Goal: Task Accomplishment & Management: Use online tool/utility

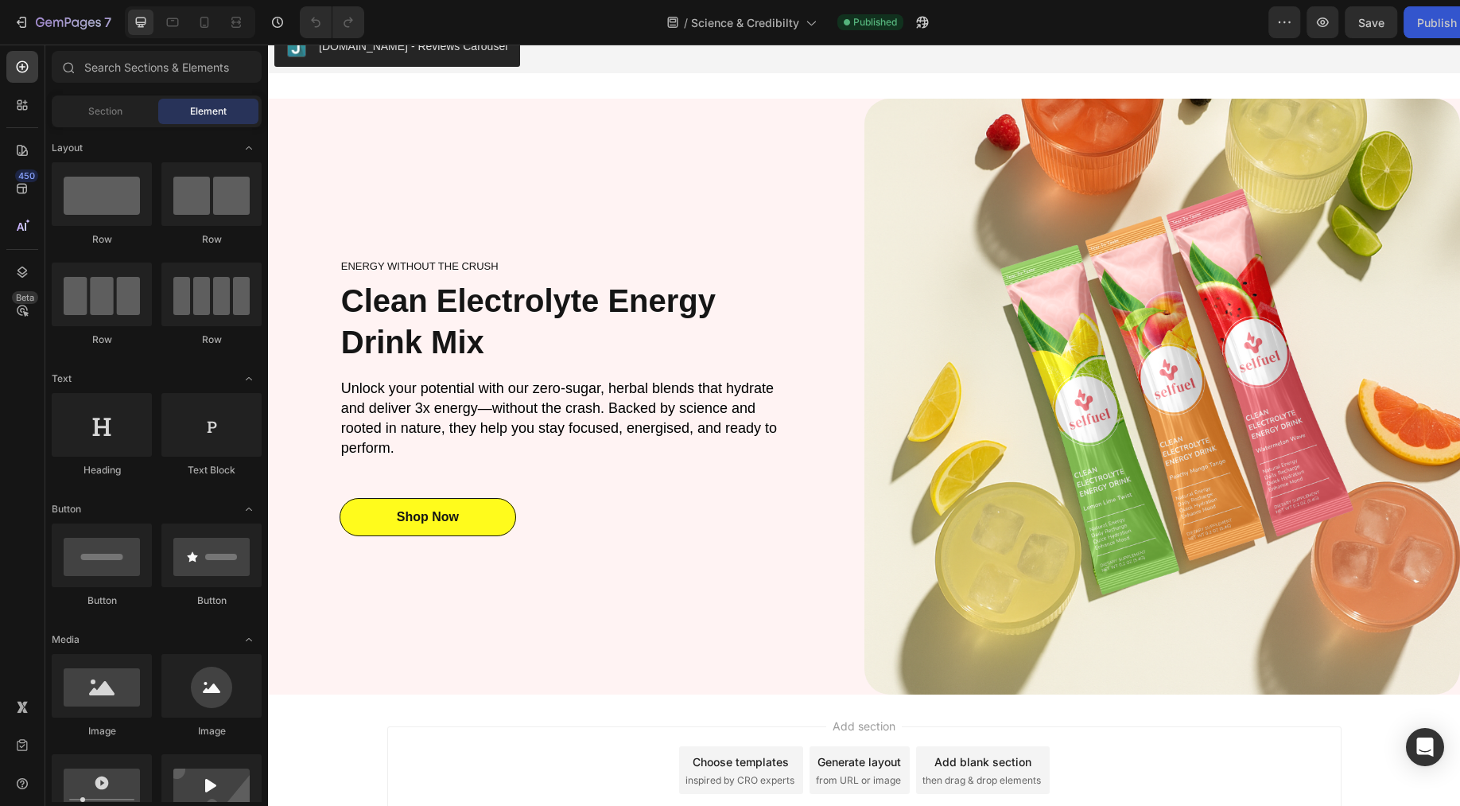
scroll to position [3469, 0]
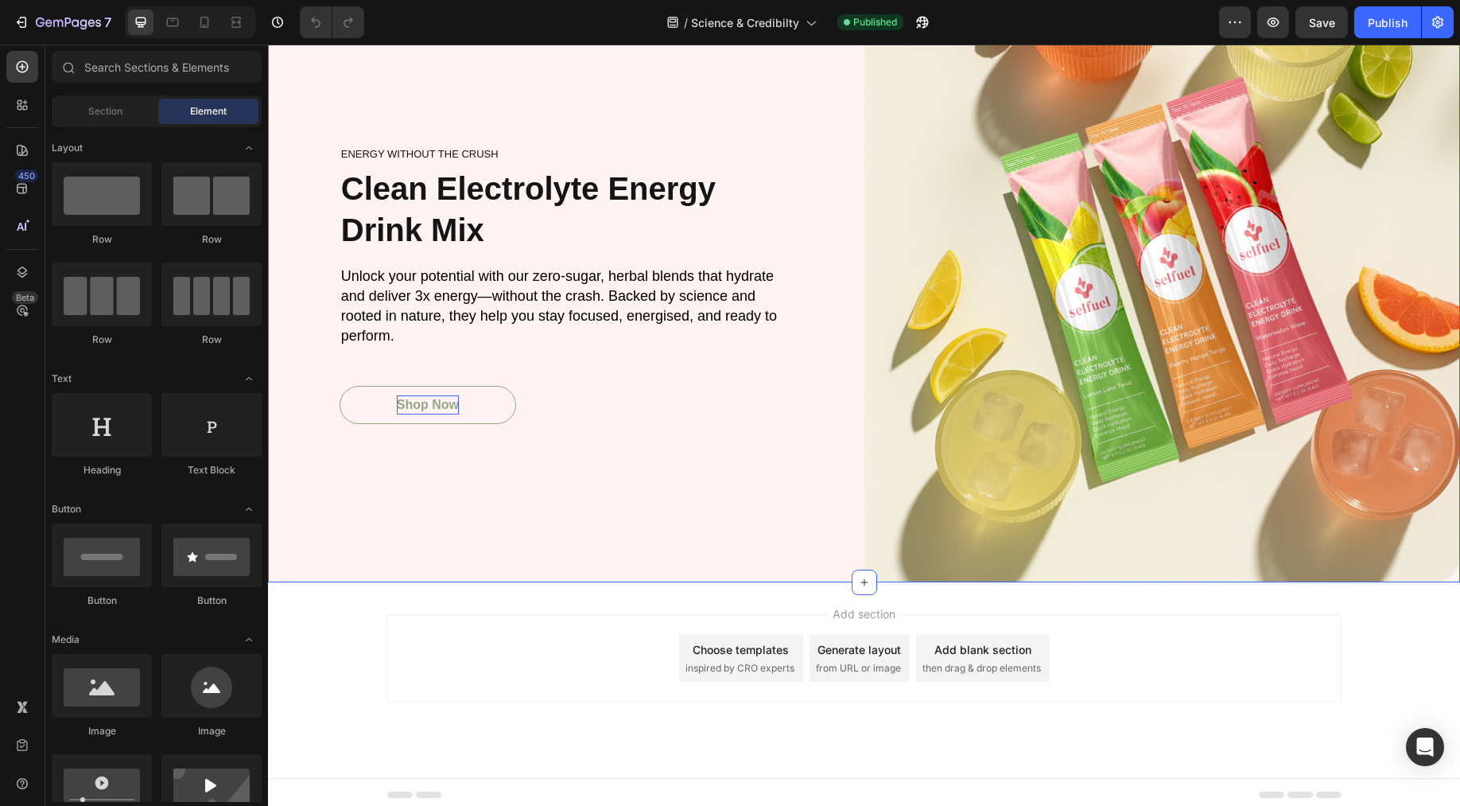
click at [410, 403] on div "Shop Now" at bounding box center [428, 404] width 62 height 19
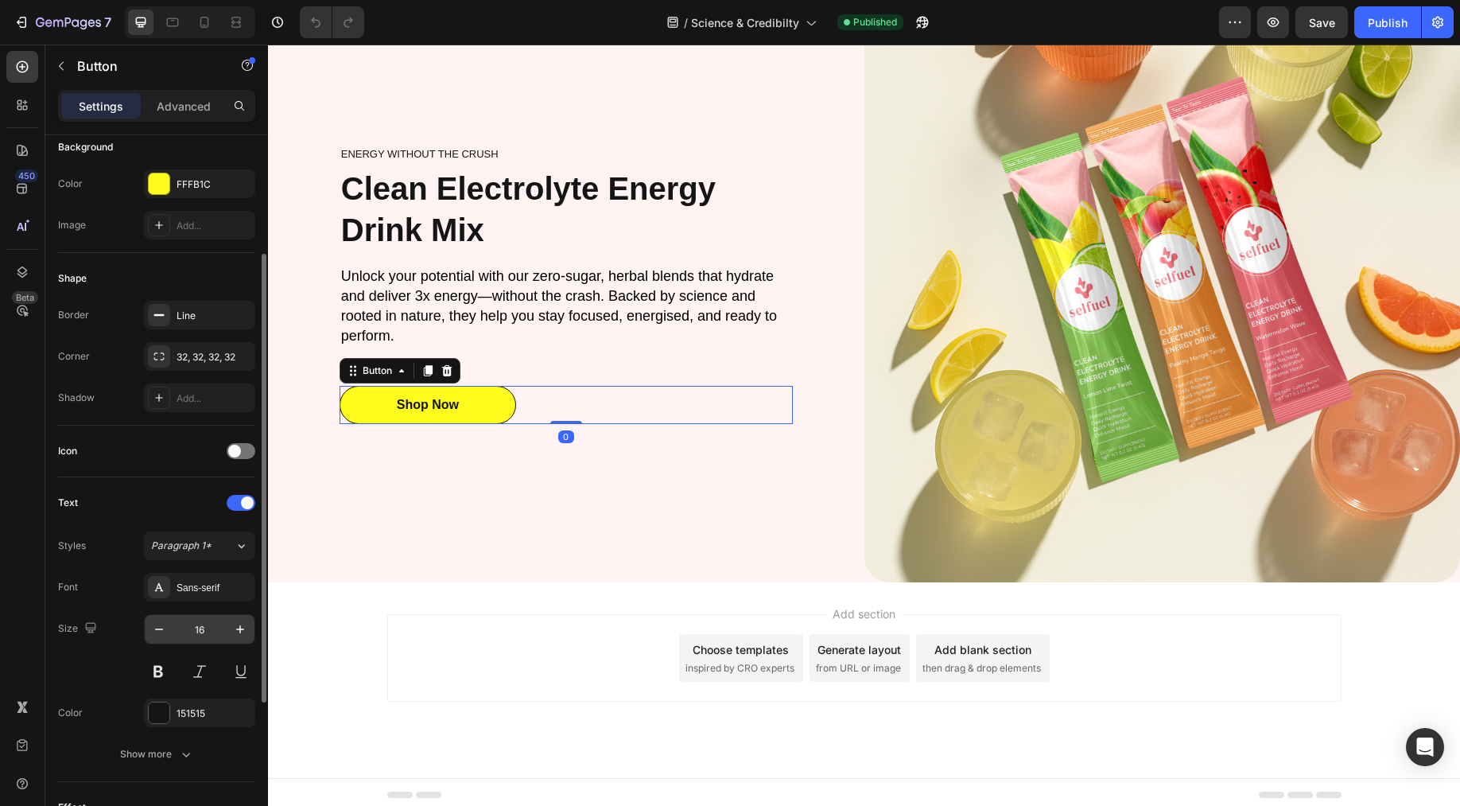
scroll to position [425, 0]
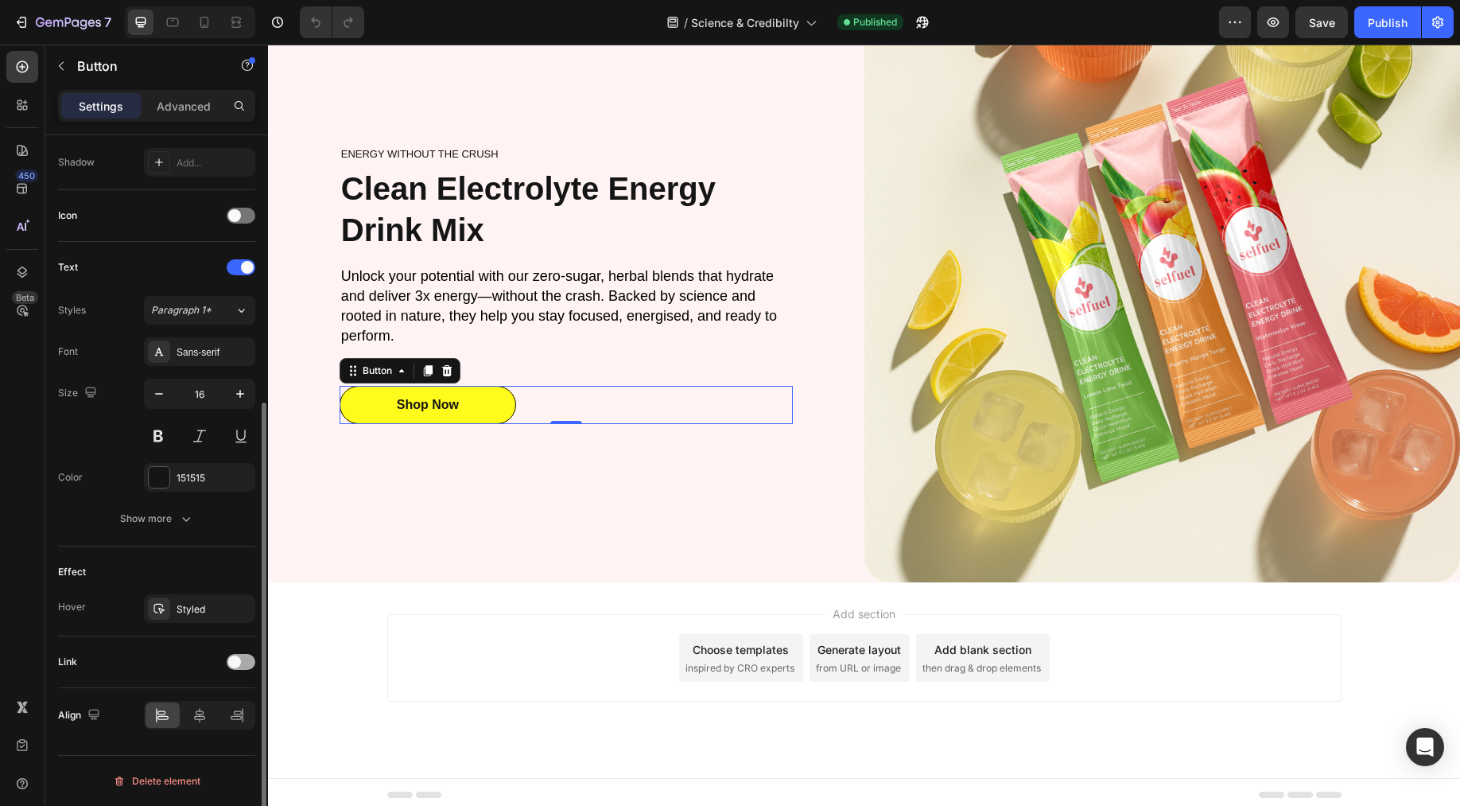
click at [237, 665] on span at bounding box center [234, 661] width 13 height 13
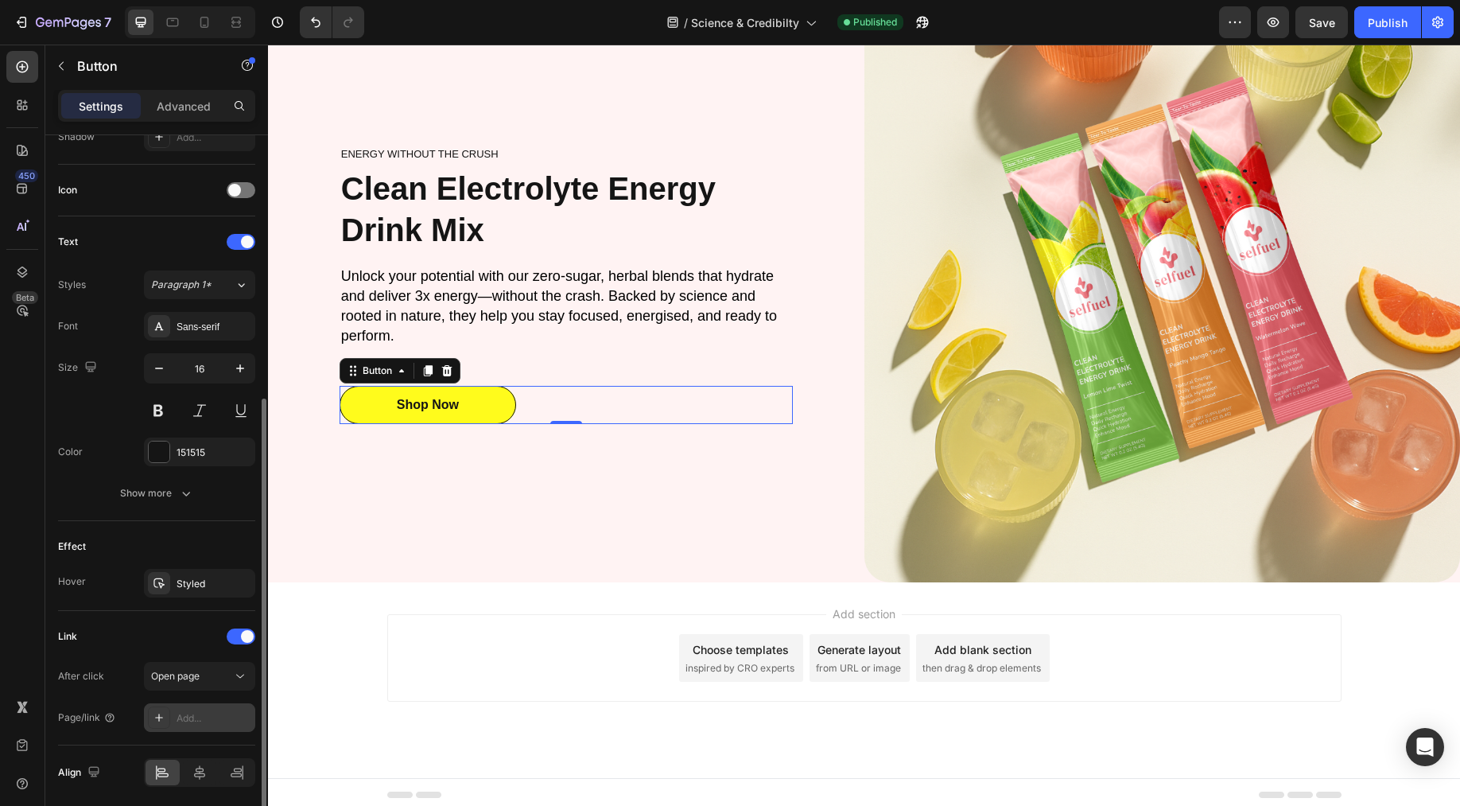
click at [201, 715] on div "Add..." at bounding box center [214, 718] width 75 height 14
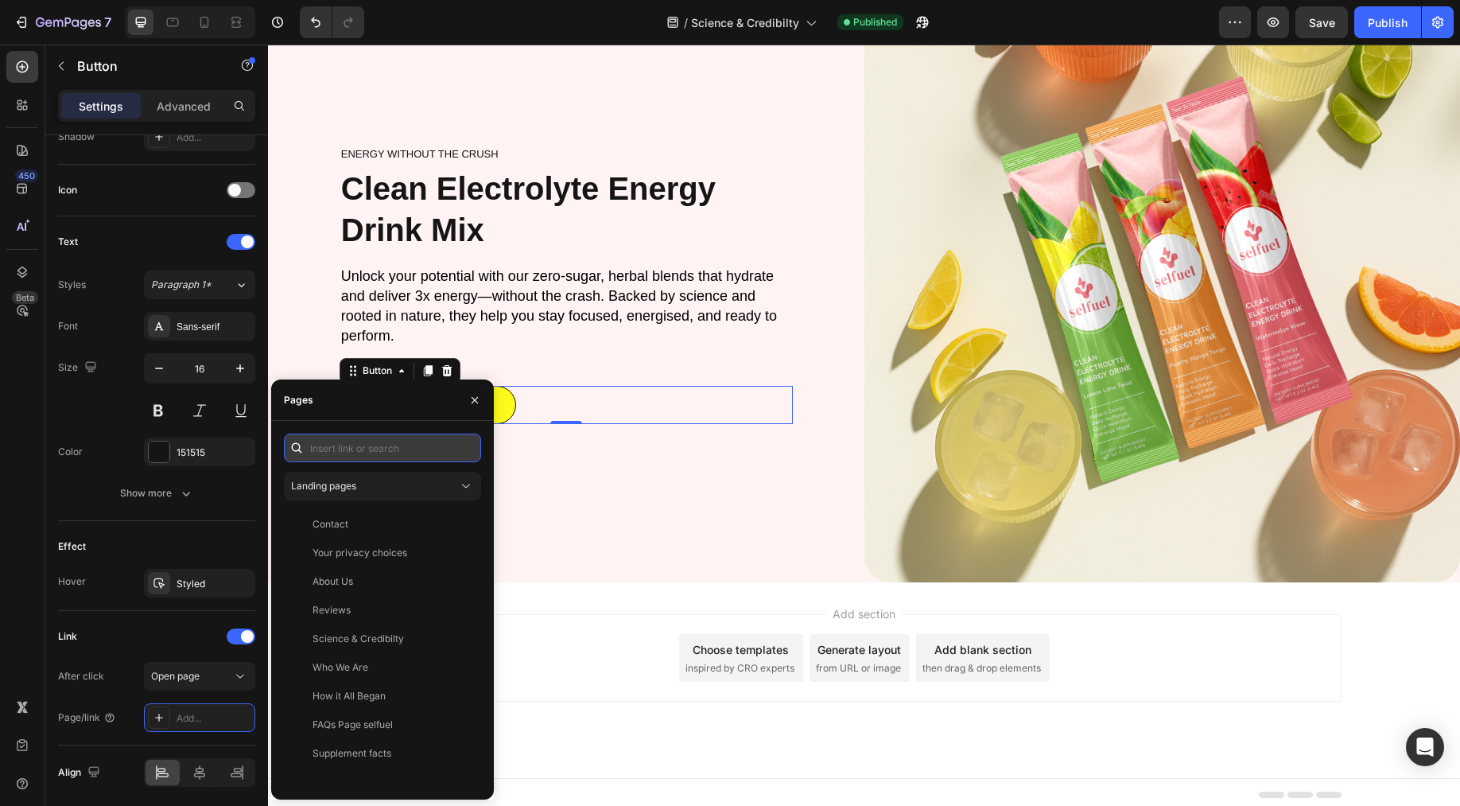
click at [356, 457] on input "text" at bounding box center [382, 447] width 197 height 29
paste input "[URL][DOMAIN_NAME][PERSON_NAME]"
type input "[URL][DOMAIN_NAME][PERSON_NAME]"
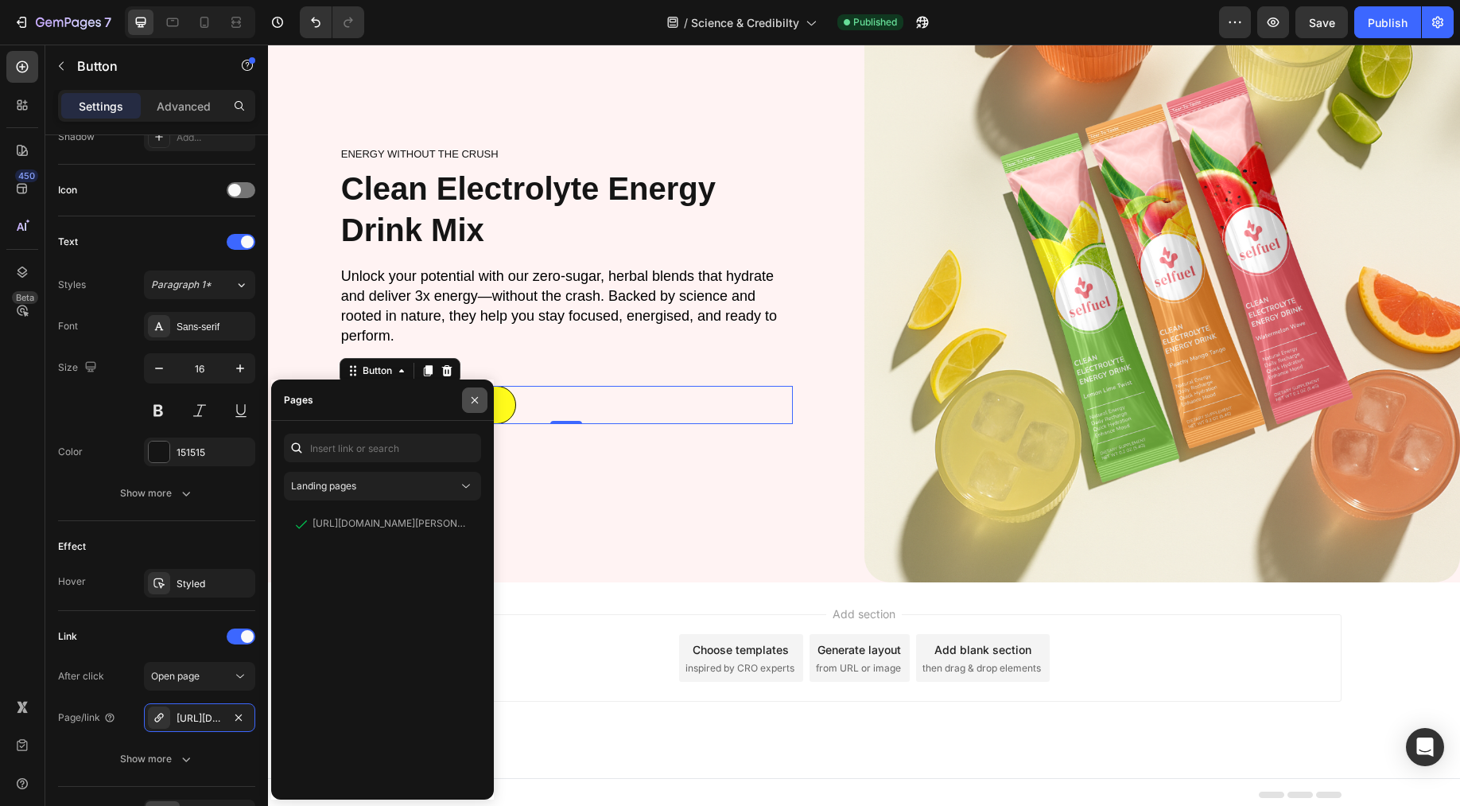
click at [482, 406] on button "button" at bounding box center [474, 399] width 25 height 25
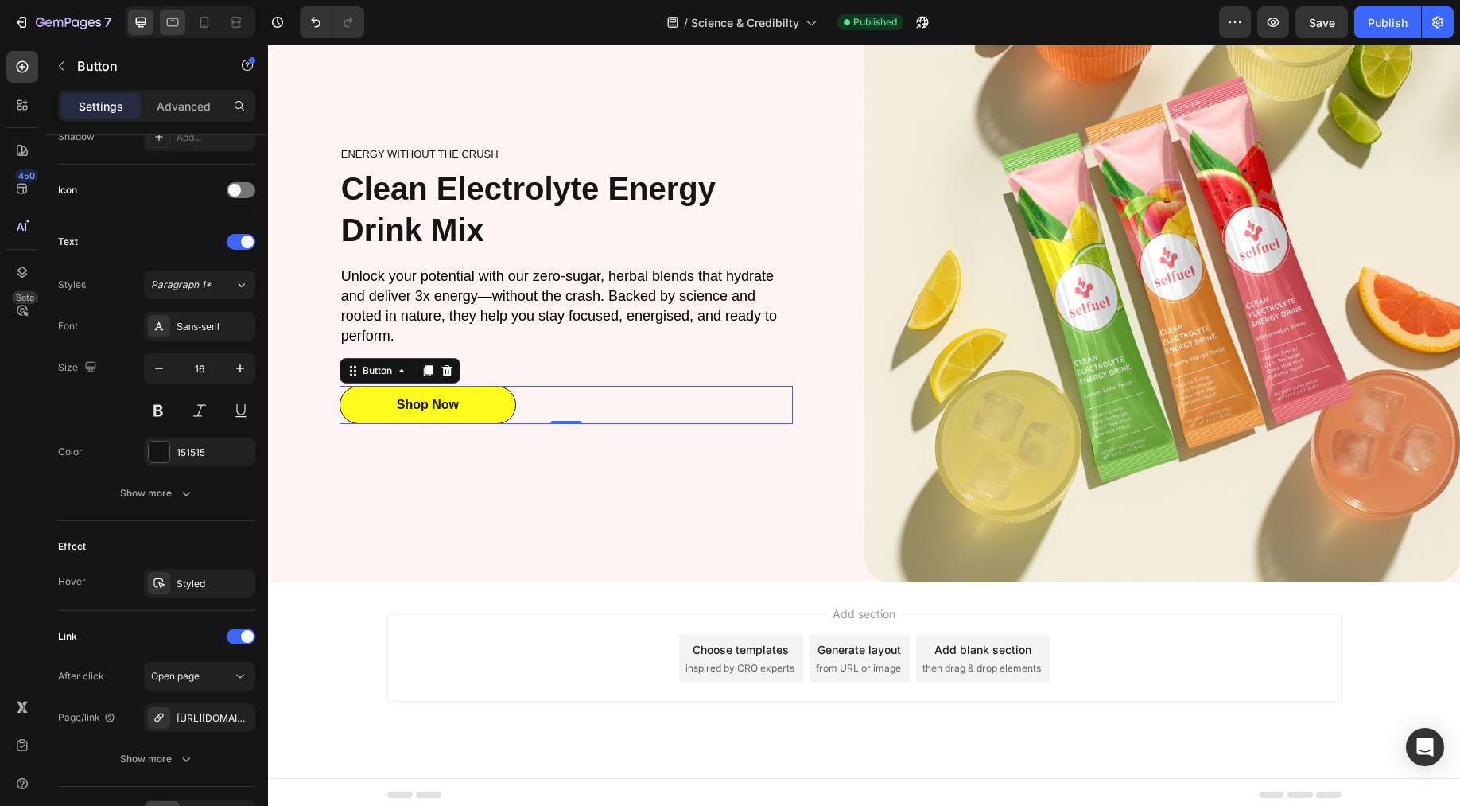
click at [183, 30] on div at bounding box center [172, 22] width 25 height 25
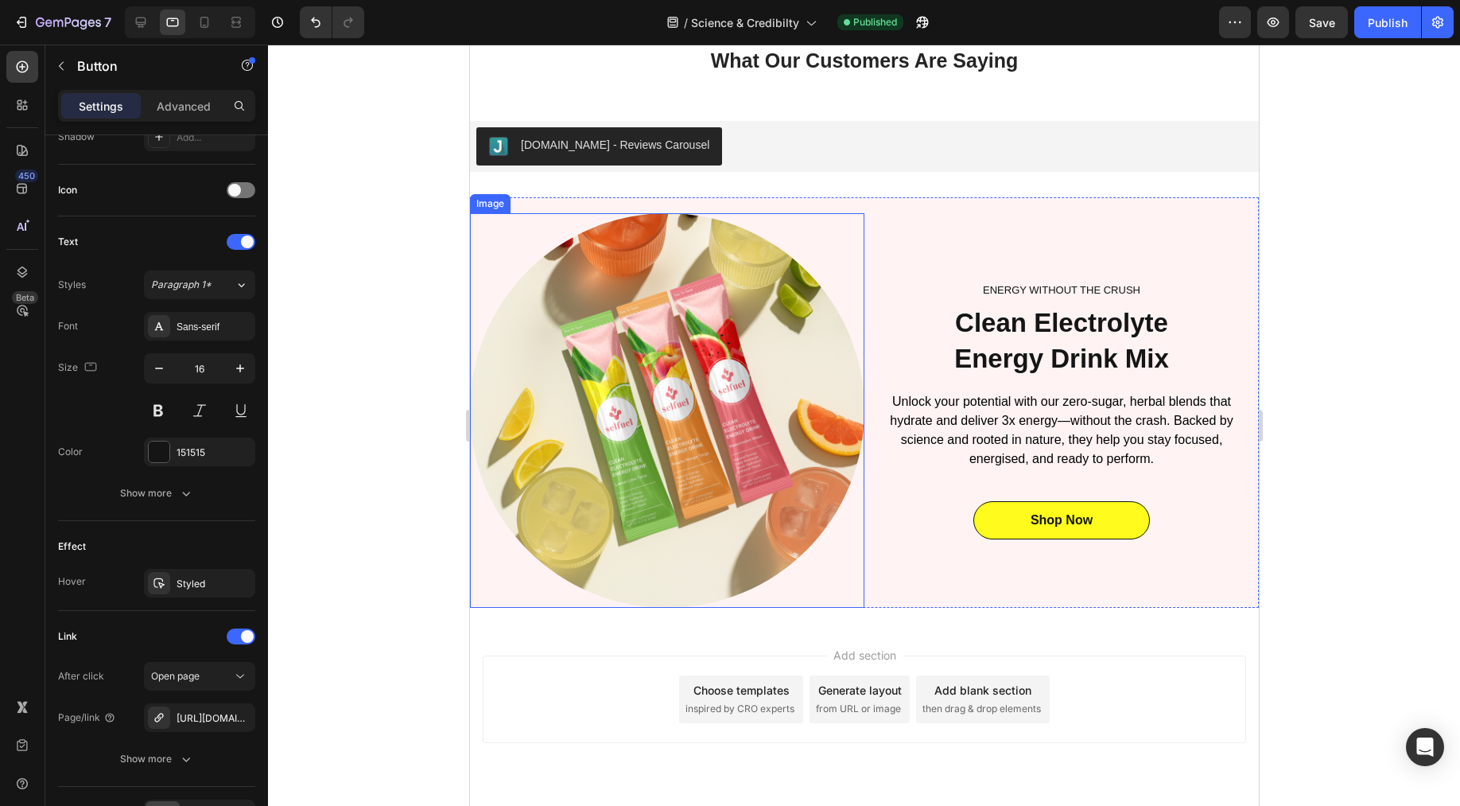
scroll to position [3049, 0]
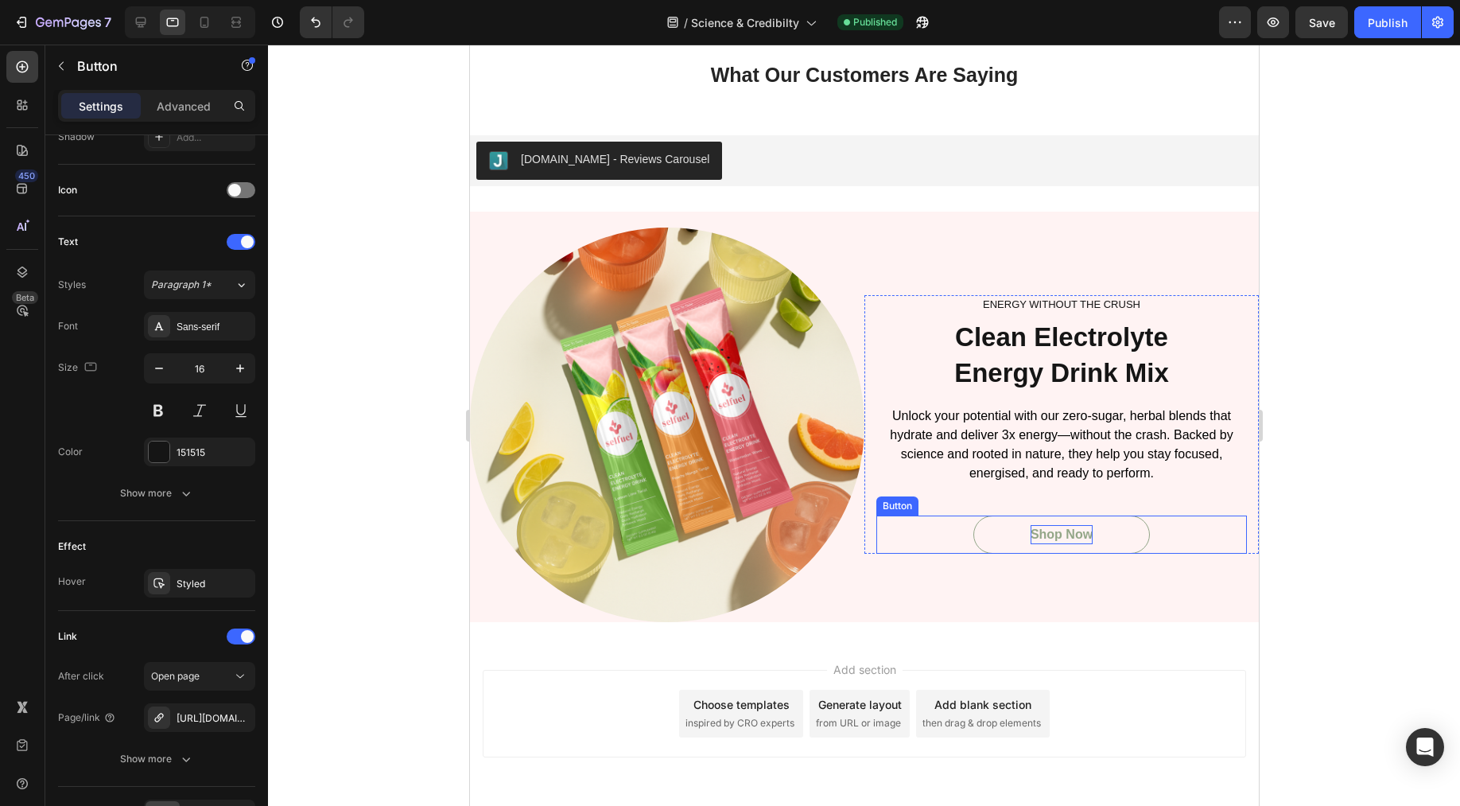
click at [1030, 530] on div "Shop Now" at bounding box center [1061, 534] width 62 height 19
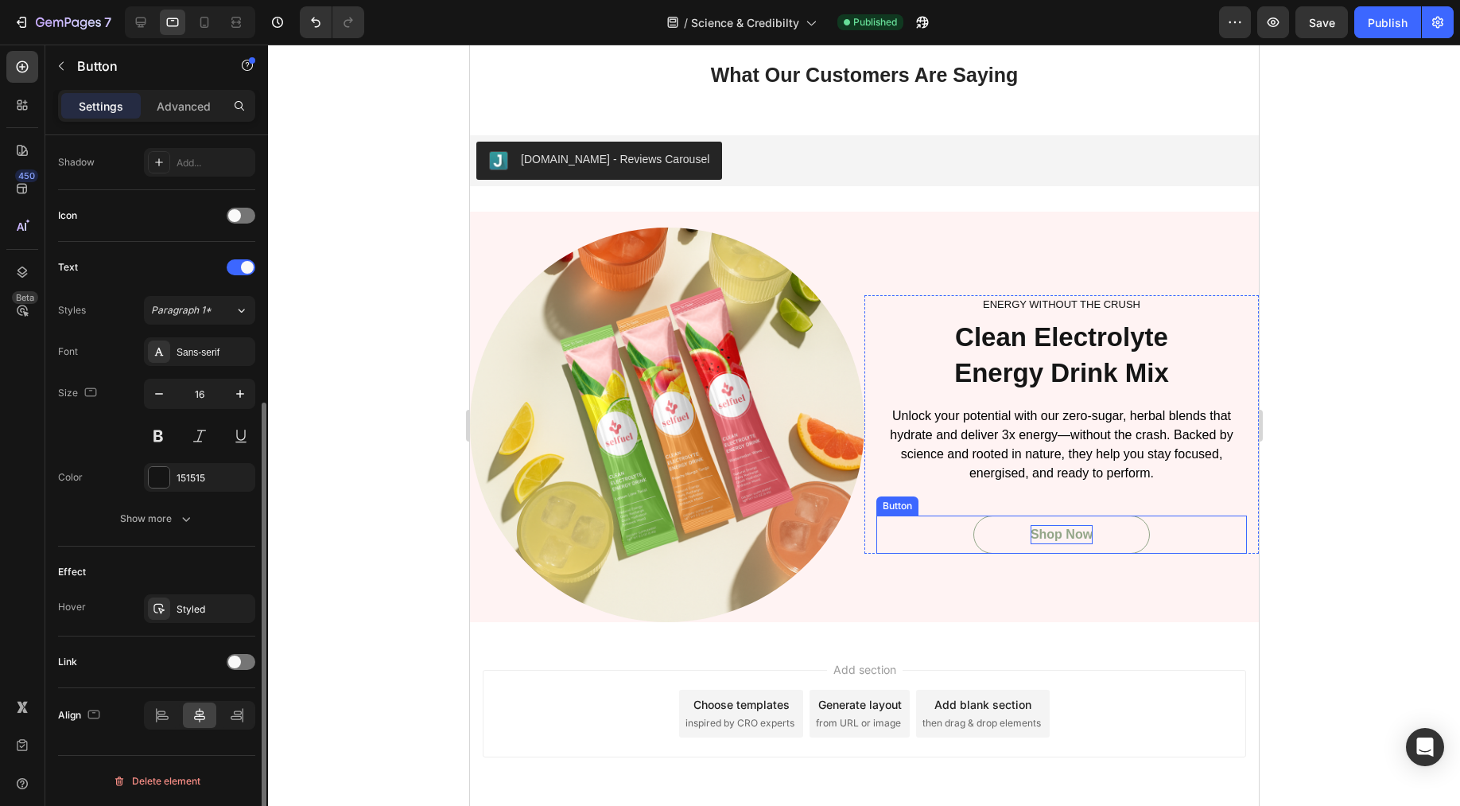
scroll to position [425, 0]
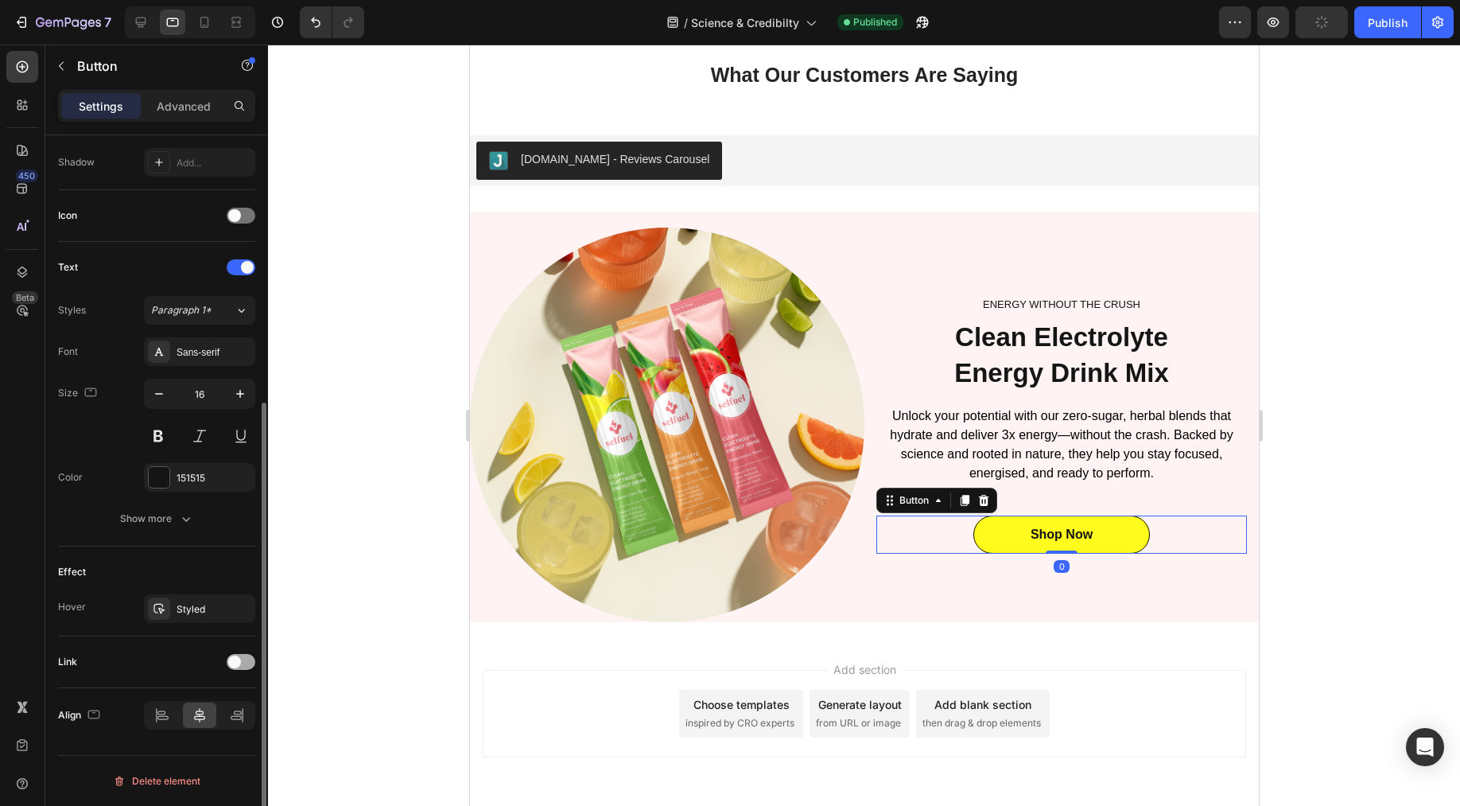
click at [250, 661] on div at bounding box center [241, 662] width 29 height 16
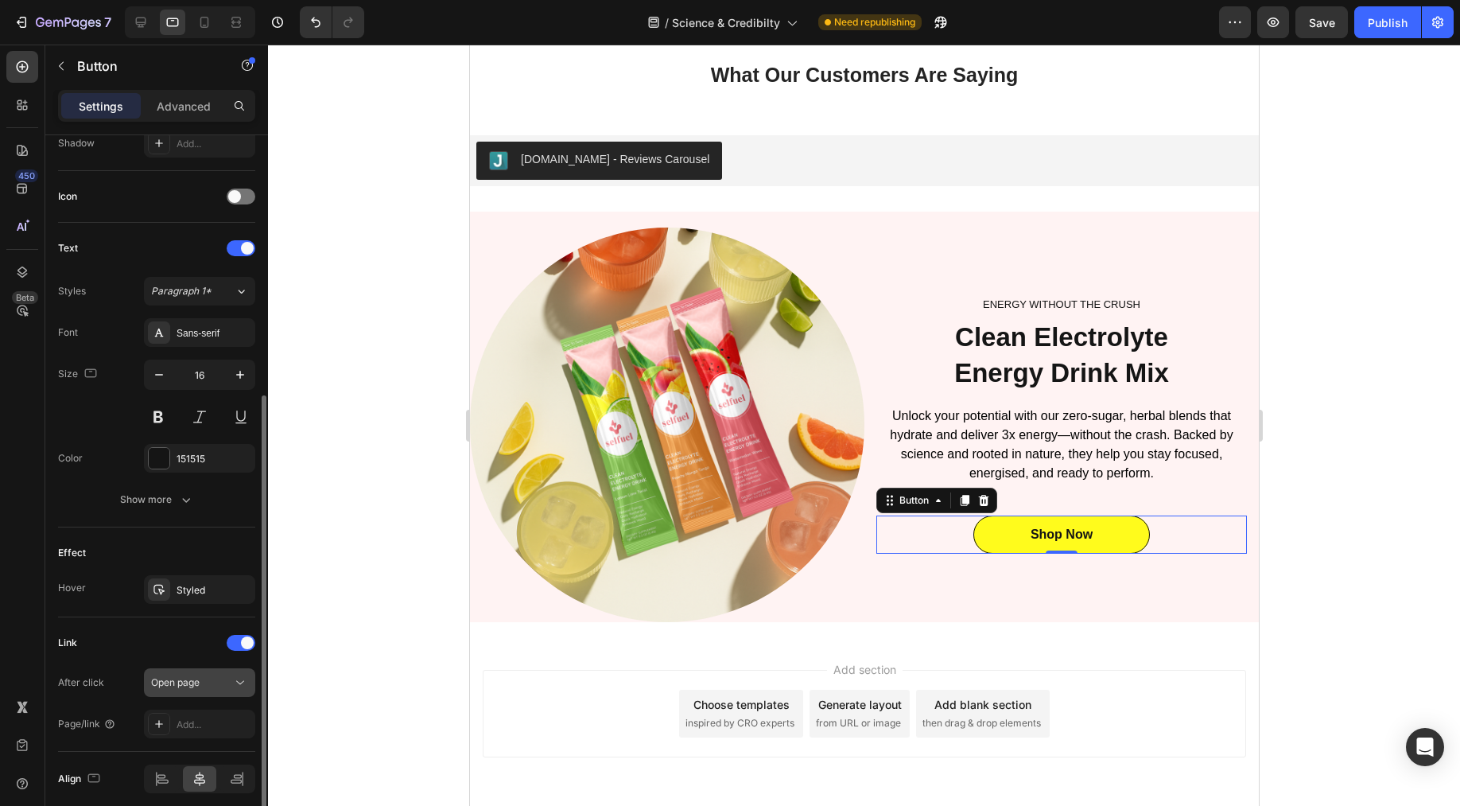
scroll to position [507, 0]
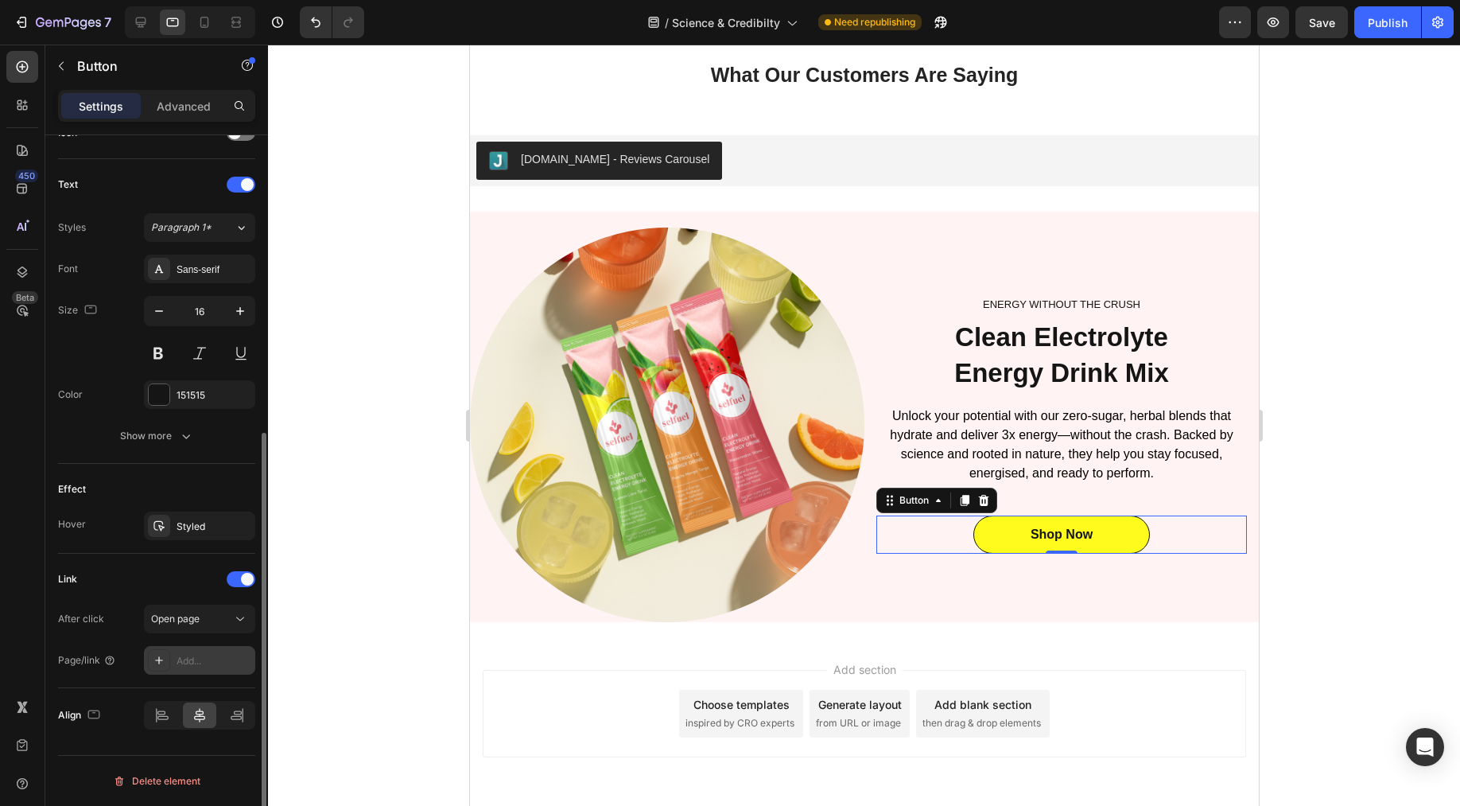
click at [202, 662] on div "Add..." at bounding box center [214, 661] width 75 height 14
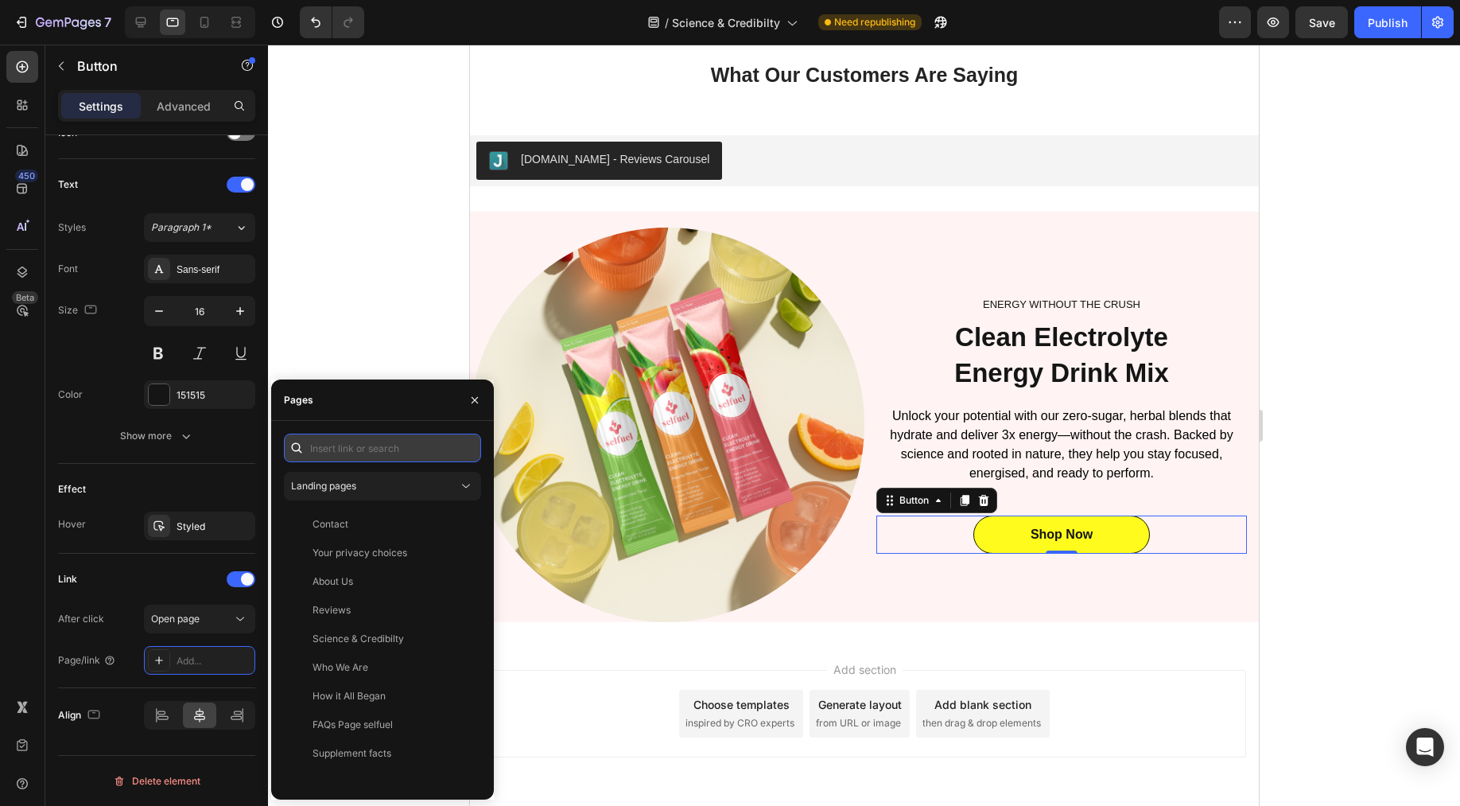
click at [371, 453] on input "text" at bounding box center [382, 447] width 197 height 29
paste input "[URL][DOMAIN_NAME][PERSON_NAME]"
type input "[URL][DOMAIN_NAME][PERSON_NAME]"
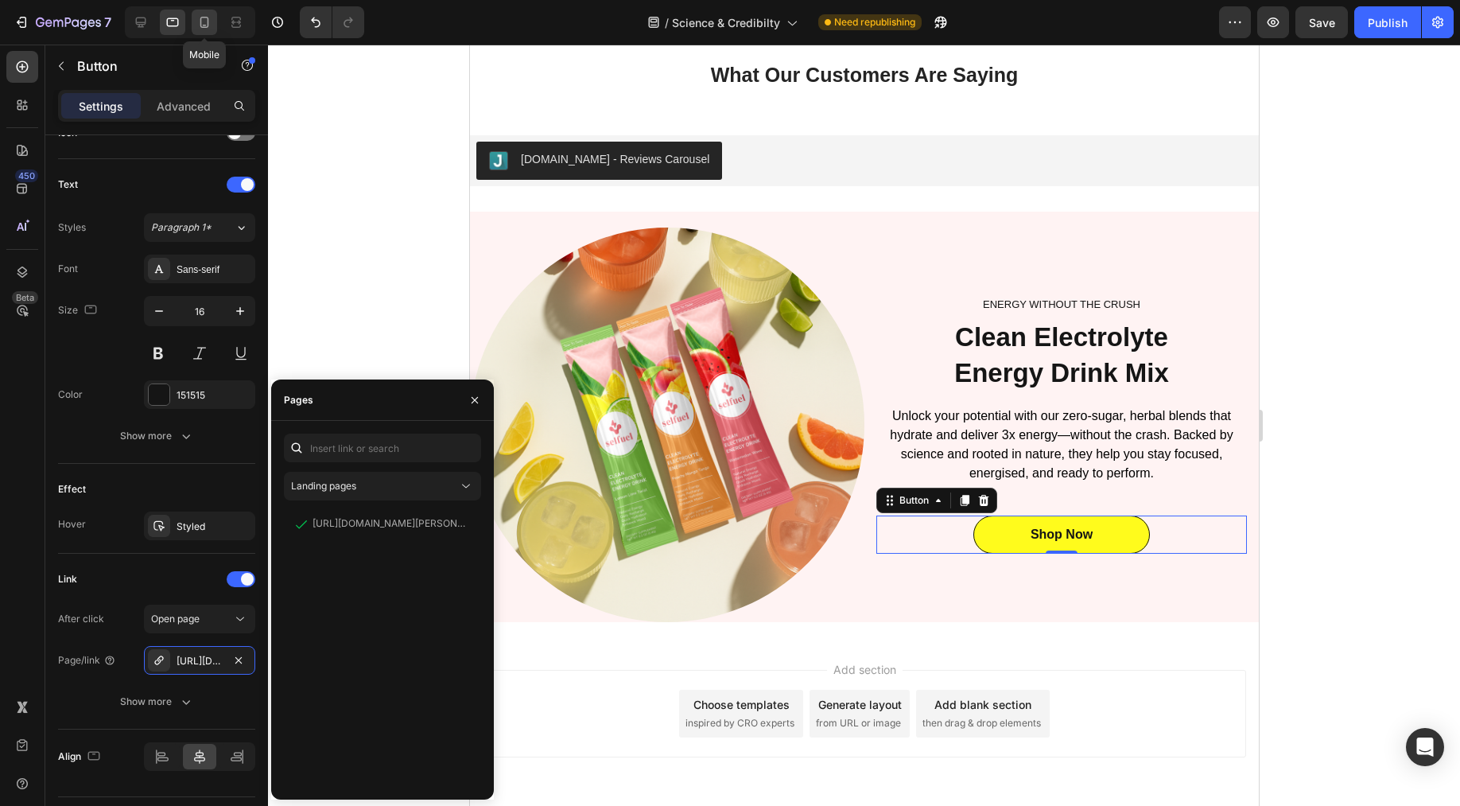
click at [200, 16] on icon at bounding box center [204, 22] width 16 height 16
type input "14"
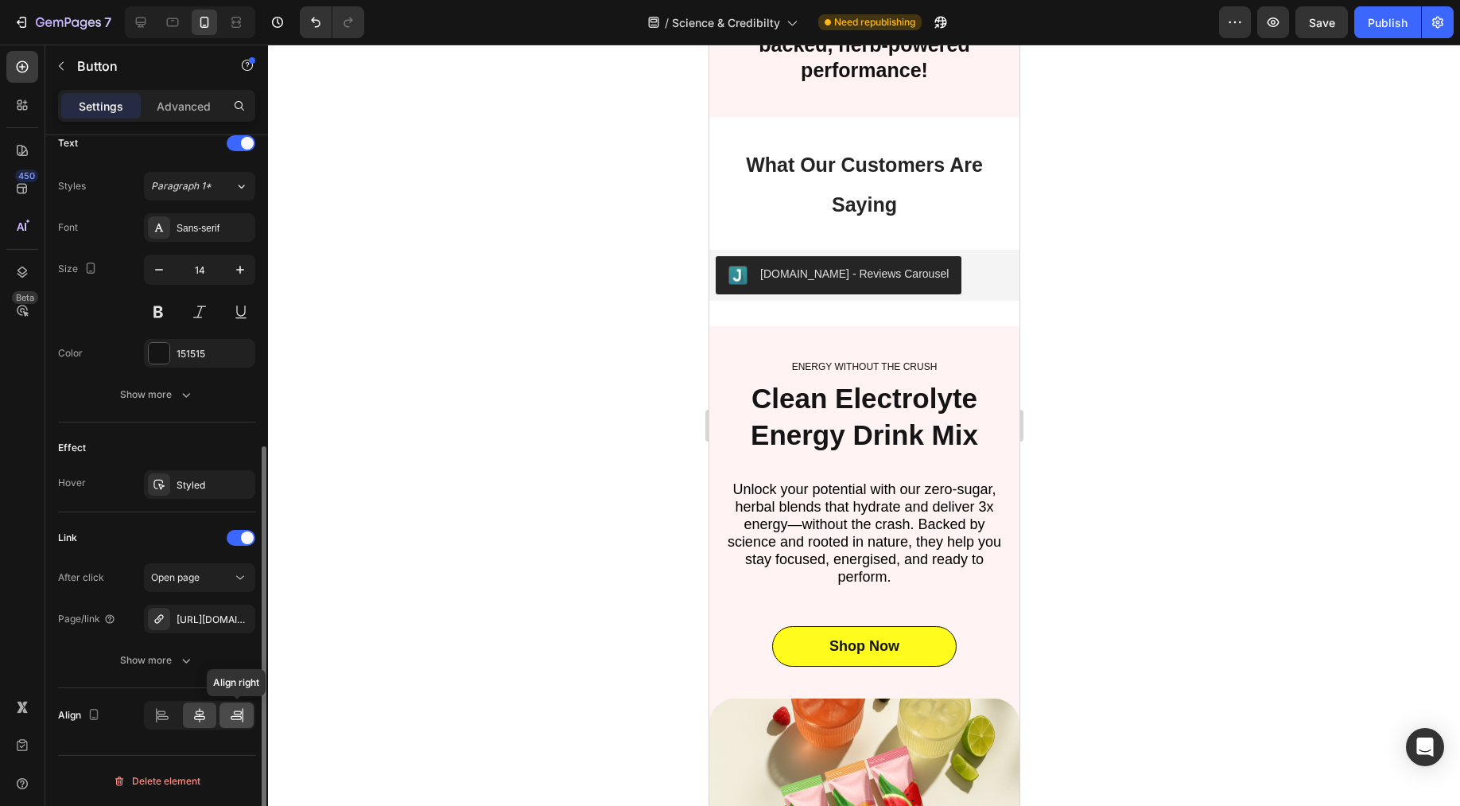
scroll to position [3515, 0]
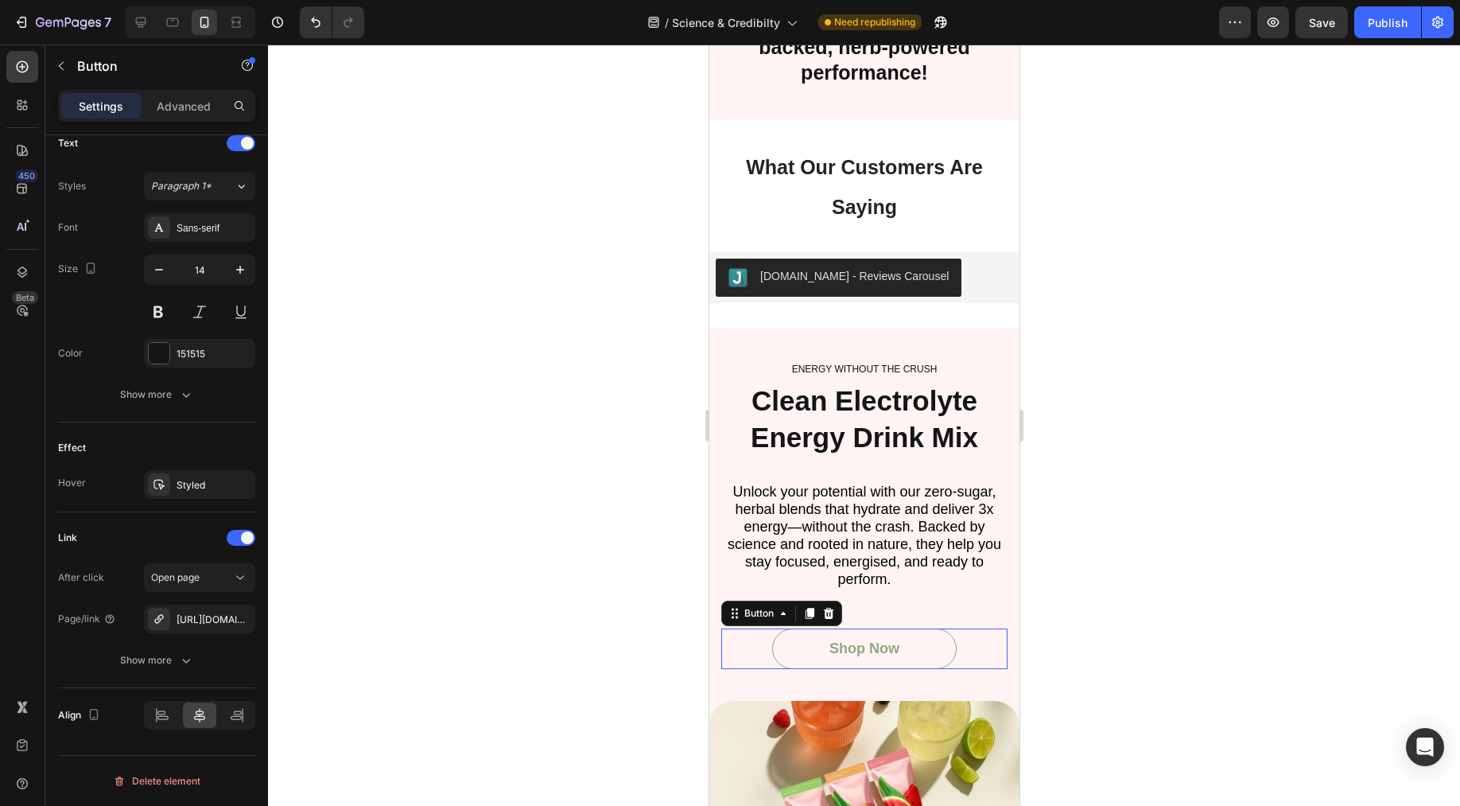
click at [791, 669] on link "Shop Now" at bounding box center [863, 648] width 185 height 41
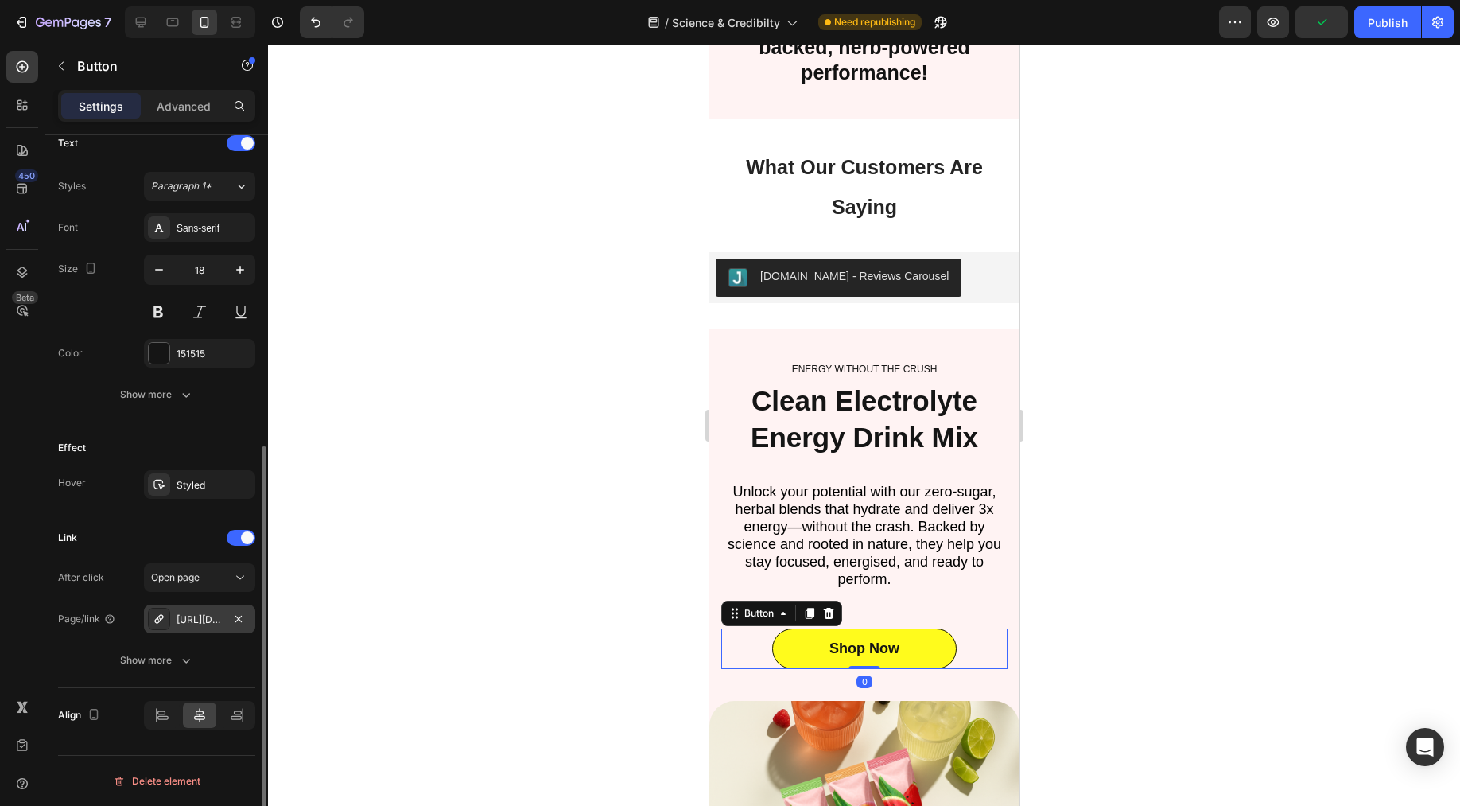
click at [223, 619] on div "[URL][DOMAIN_NAME][PERSON_NAME]" at bounding box center [199, 618] width 111 height 29
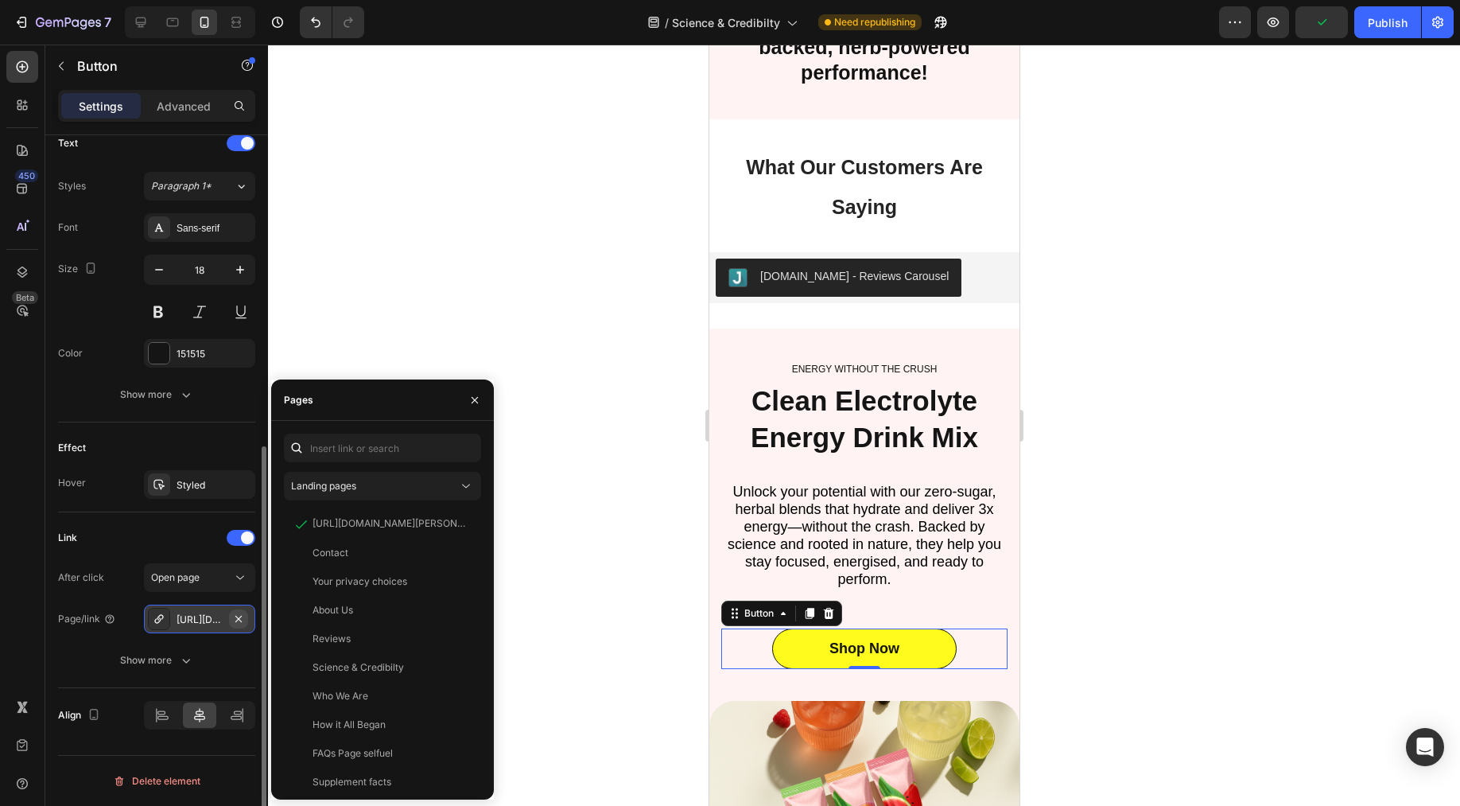
click at [242, 621] on icon "button" at bounding box center [238, 618] width 13 height 13
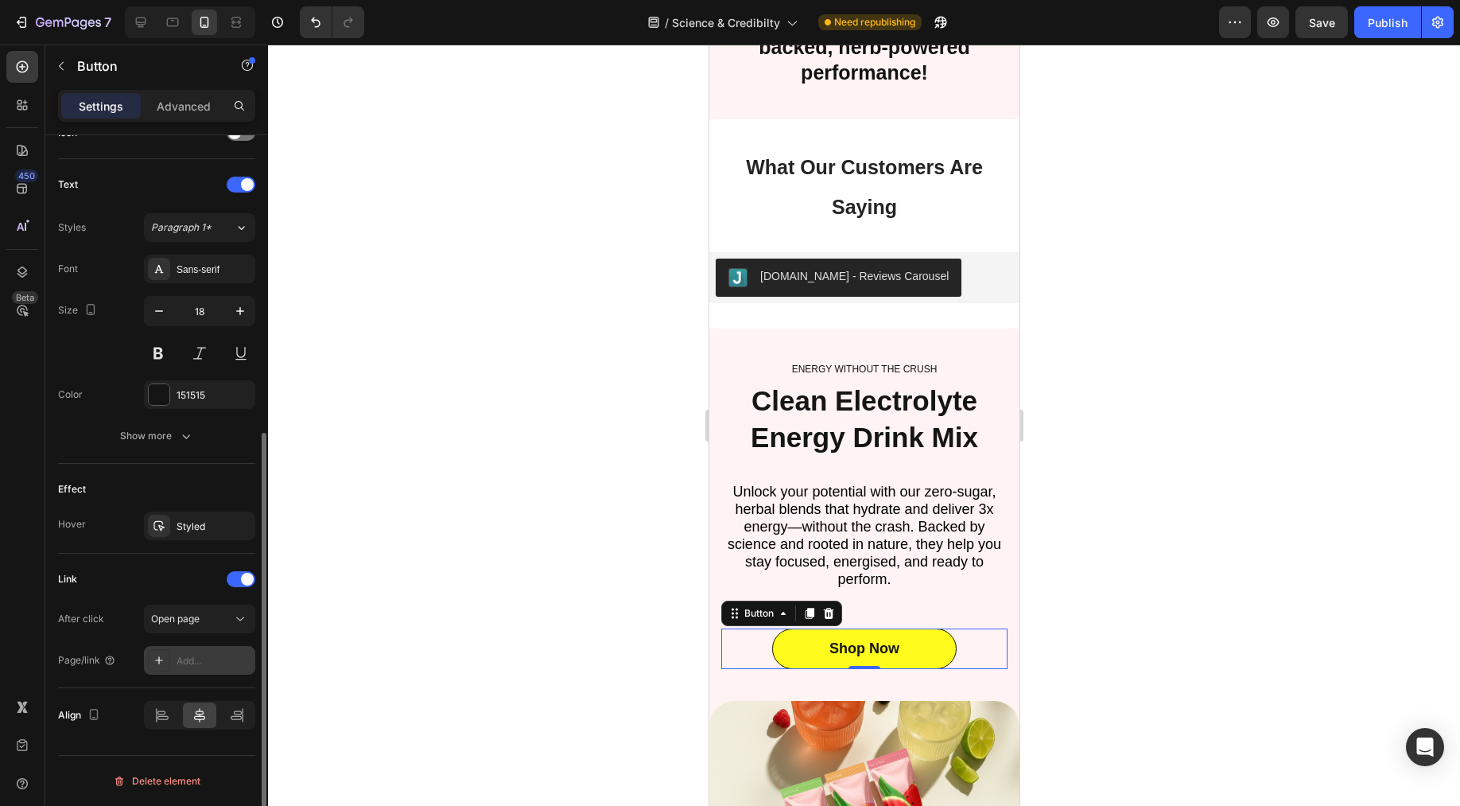
click at [213, 666] on div "Add..." at bounding box center [214, 661] width 75 height 14
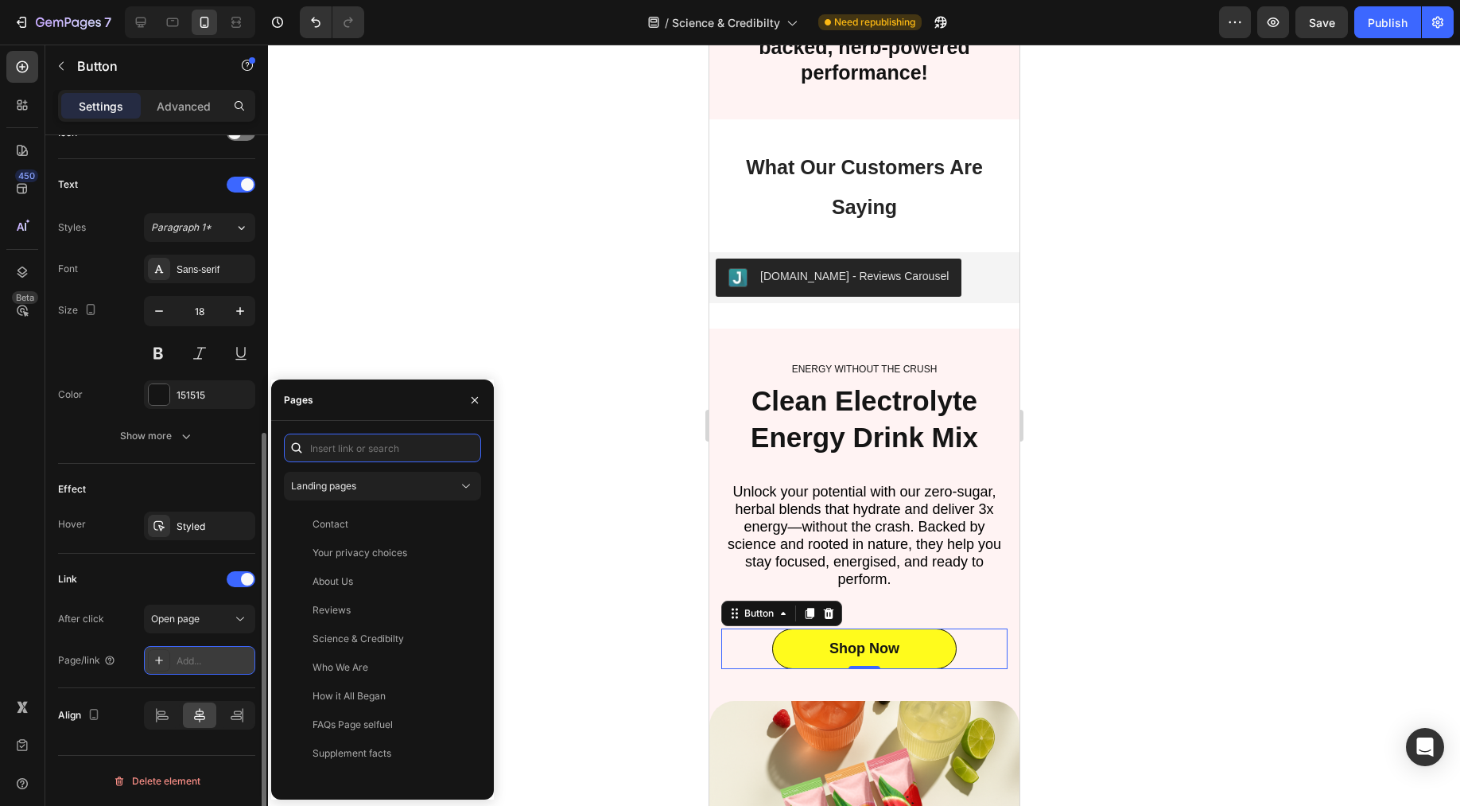
paste input "[URL][DOMAIN_NAME][PERSON_NAME]"
type input "[URL][DOMAIN_NAME][PERSON_NAME]"
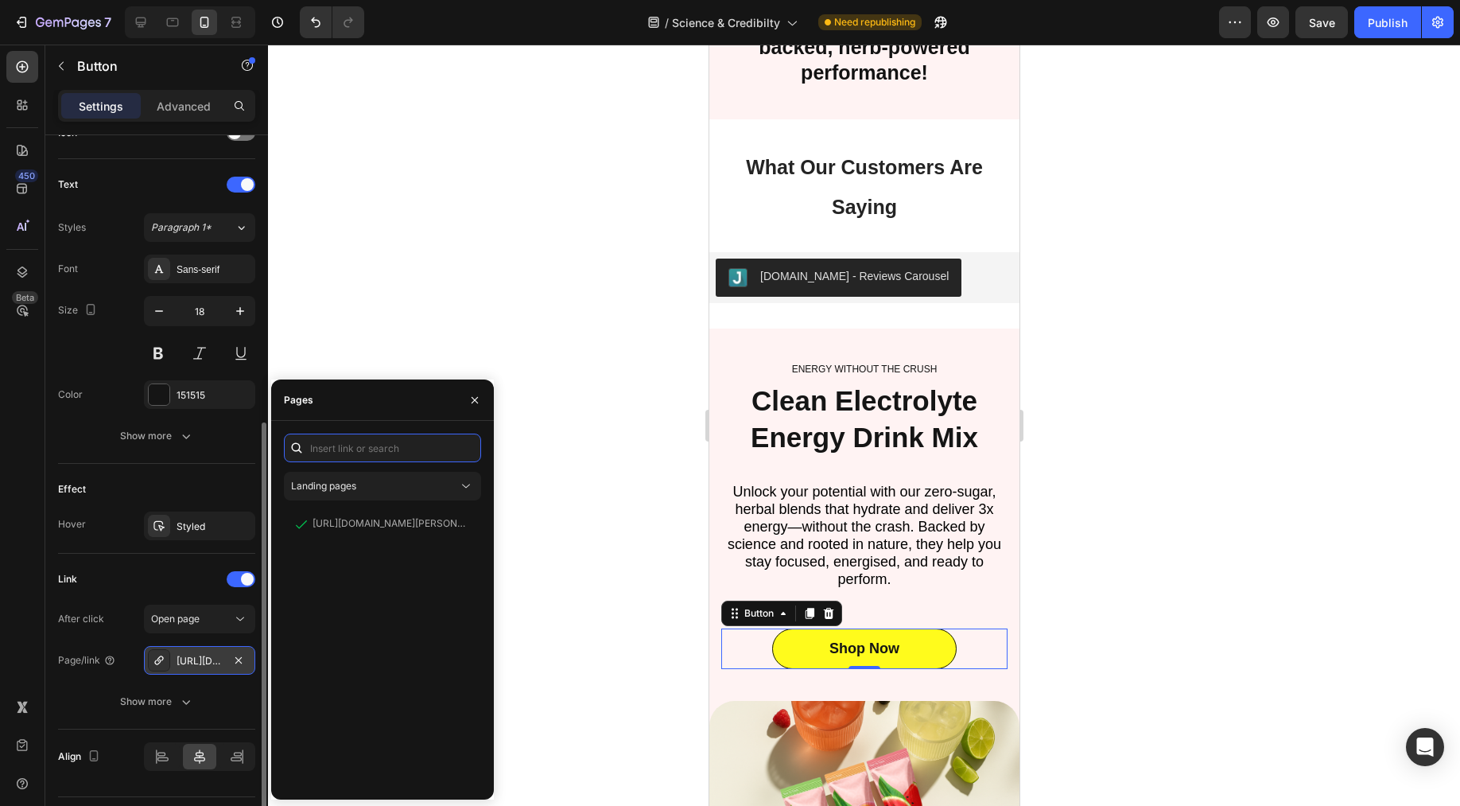
scroll to position [0, 0]
click at [479, 401] on icon "button" at bounding box center [474, 400] width 13 height 13
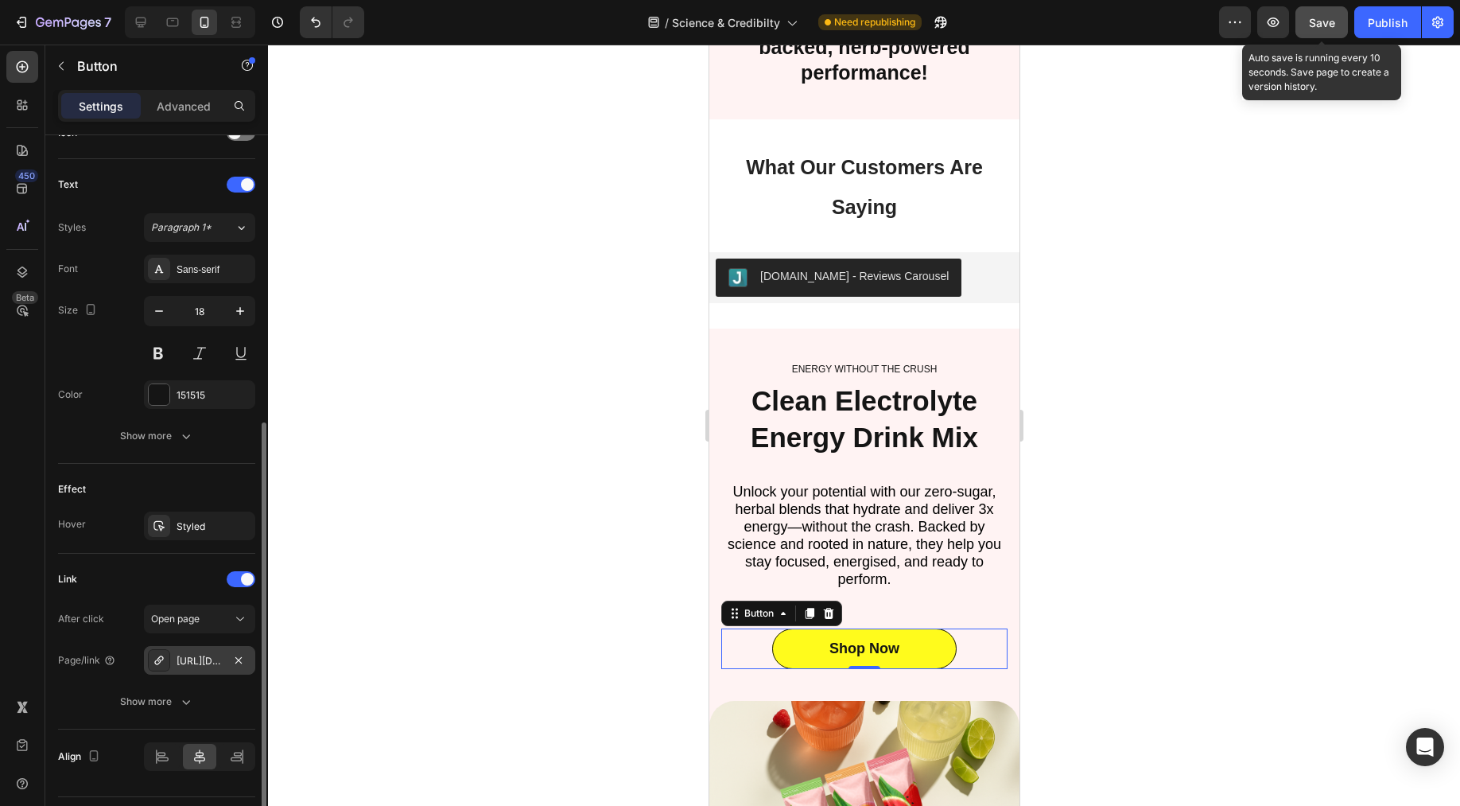
click at [1331, 33] on button "Save" at bounding box center [1322, 22] width 52 height 32
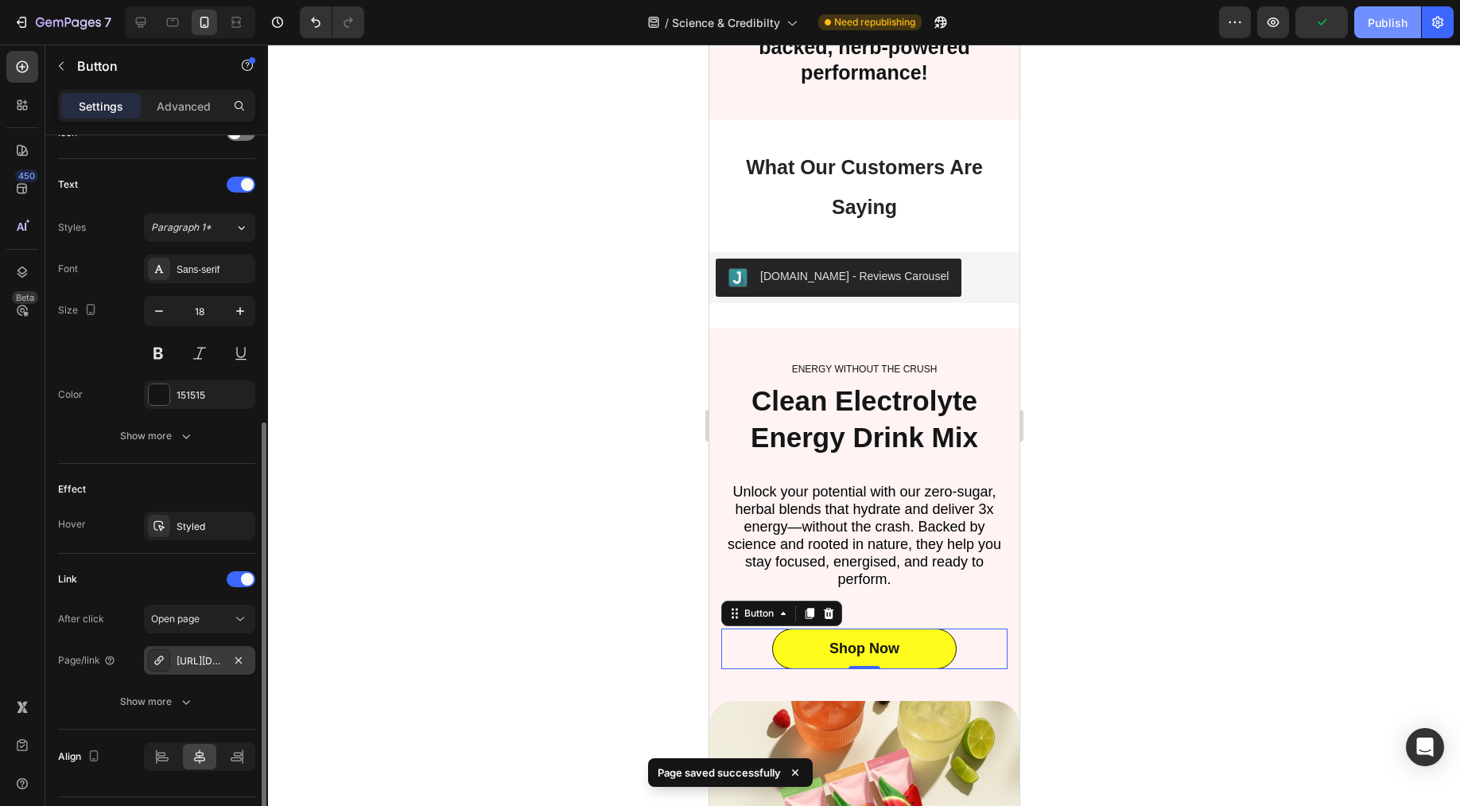
click at [1384, 29] on div "Publish" at bounding box center [1388, 22] width 40 height 17
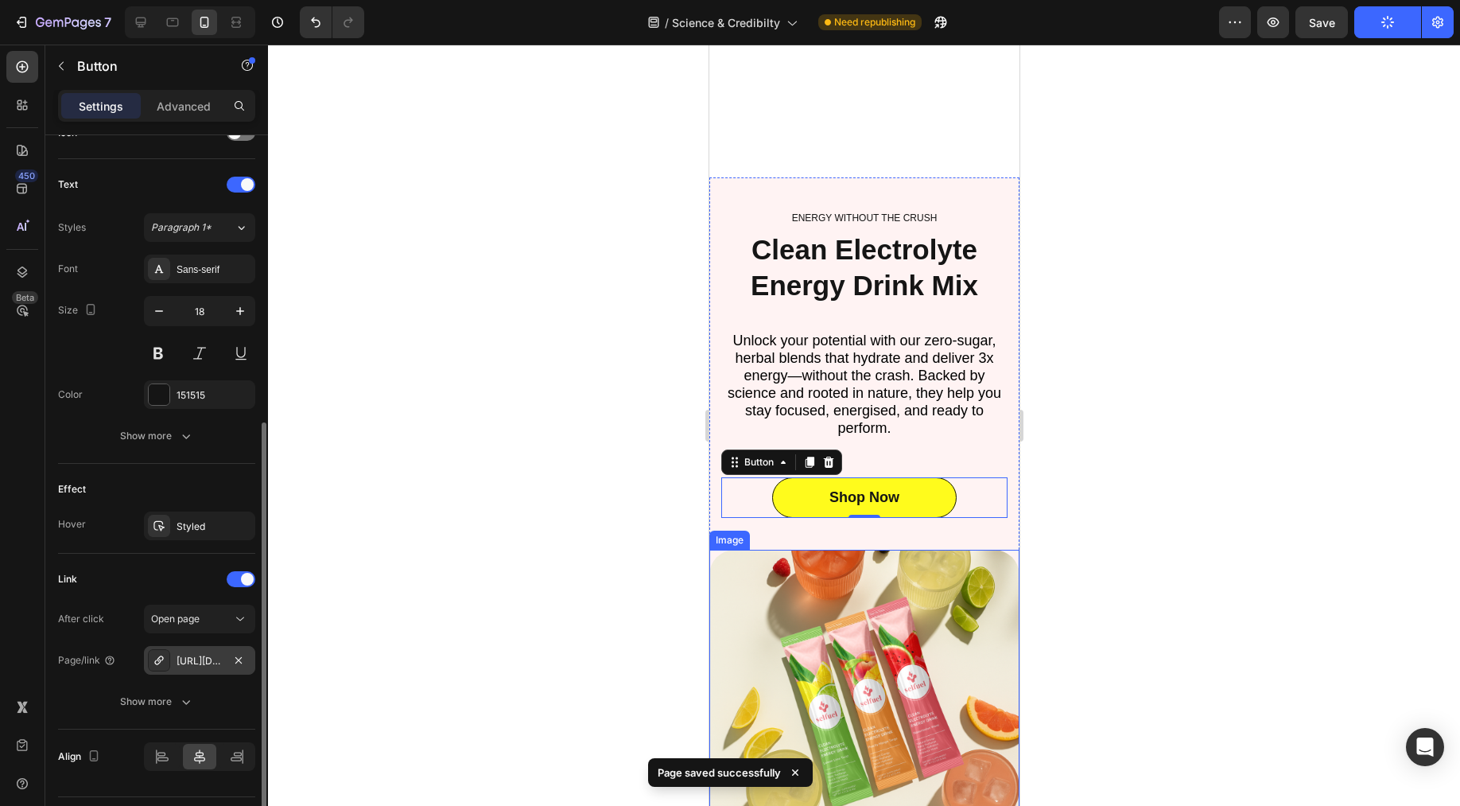
scroll to position [3591, 0]
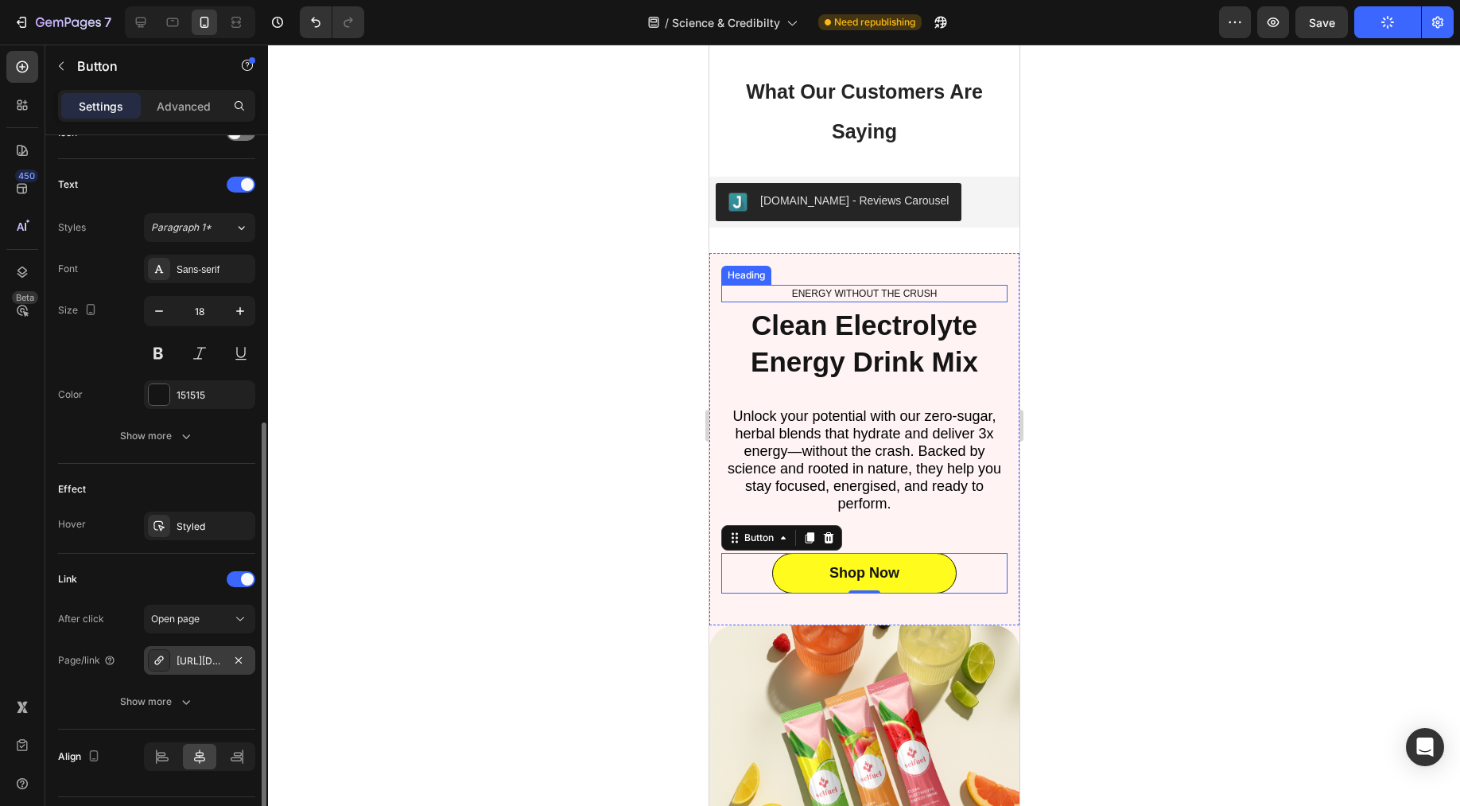
click at [912, 302] on h2 "ENERGY WITHOUT THE CRUSH" at bounding box center [864, 293] width 286 height 17
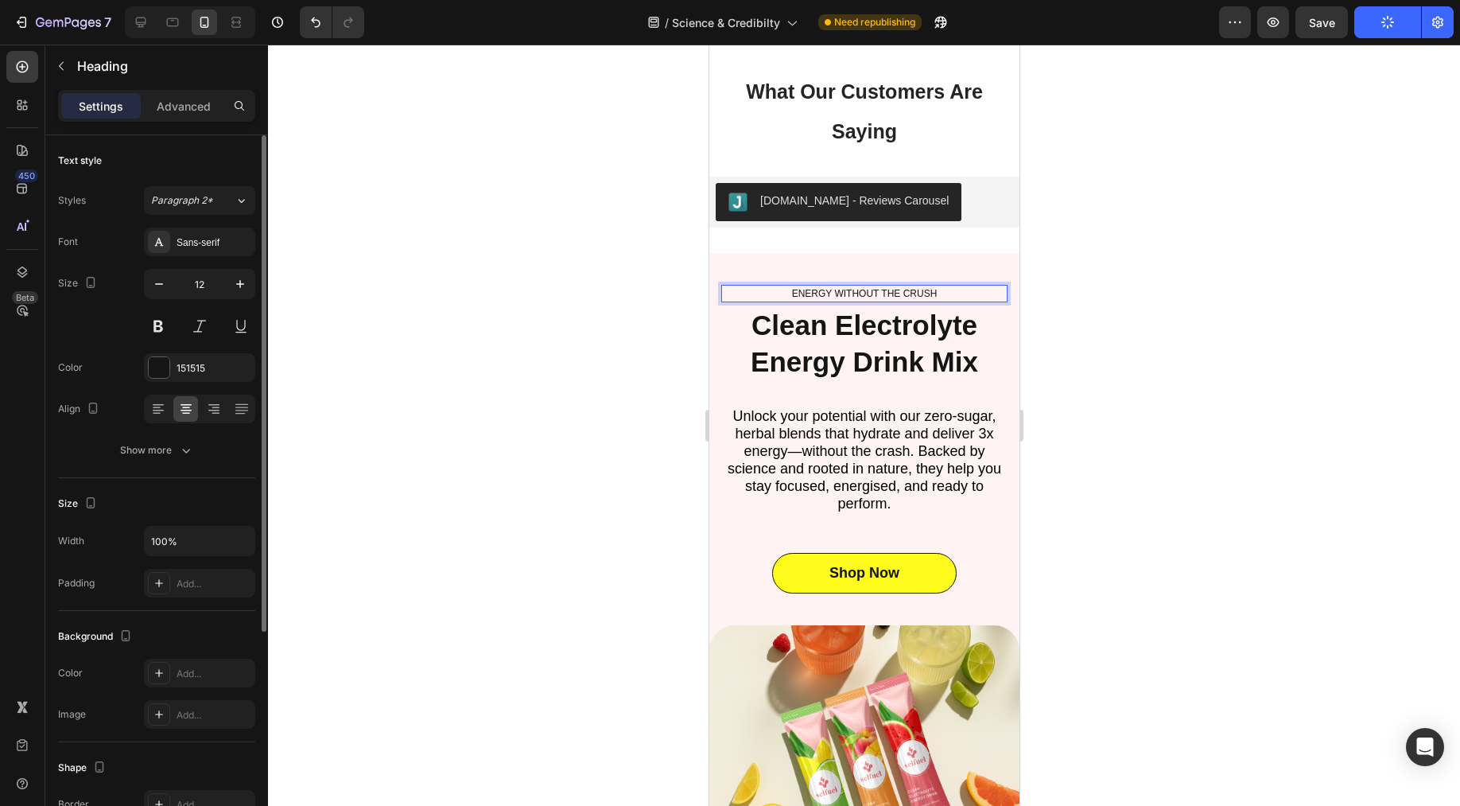
click at [912, 302] on h2 "ENERGY WITHOUT THE CRUSH" at bounding box center [864, 293] width 286 height 17
click at [922, 301] on p "ENERGY WITHOUT THE CRUSH" at bounding box center [863, 293] width 283 height 14
click at [950, 301] on p "ENERGY WITHOUT THE CRUSH" at bounding box center [863, 293] width 283 height 14
click at [1082, 229] on div at bounding box center [864, 425] width 1192 height 761
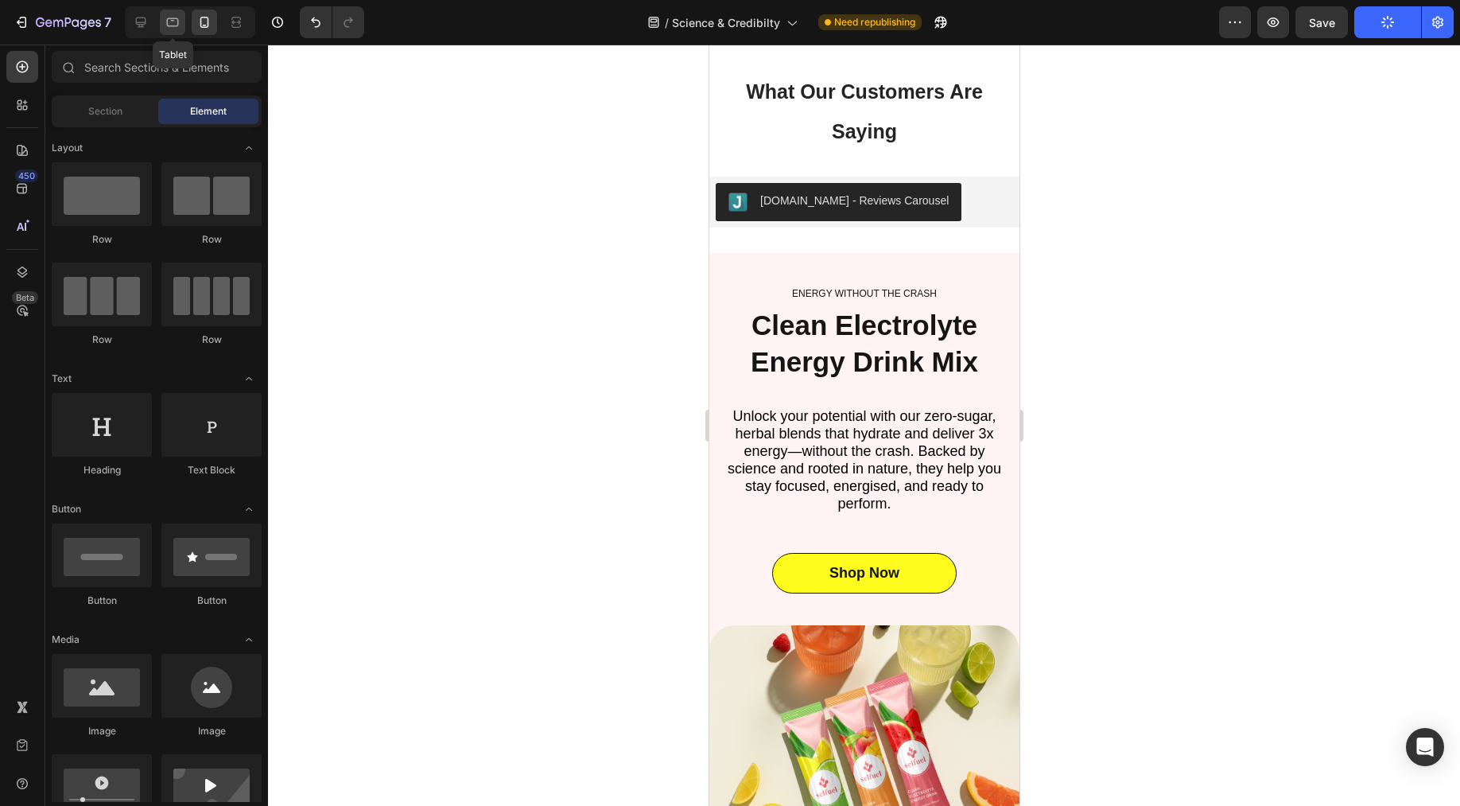
click at [181, 23] on div at bounding box center [172, 22] width 25 height 25
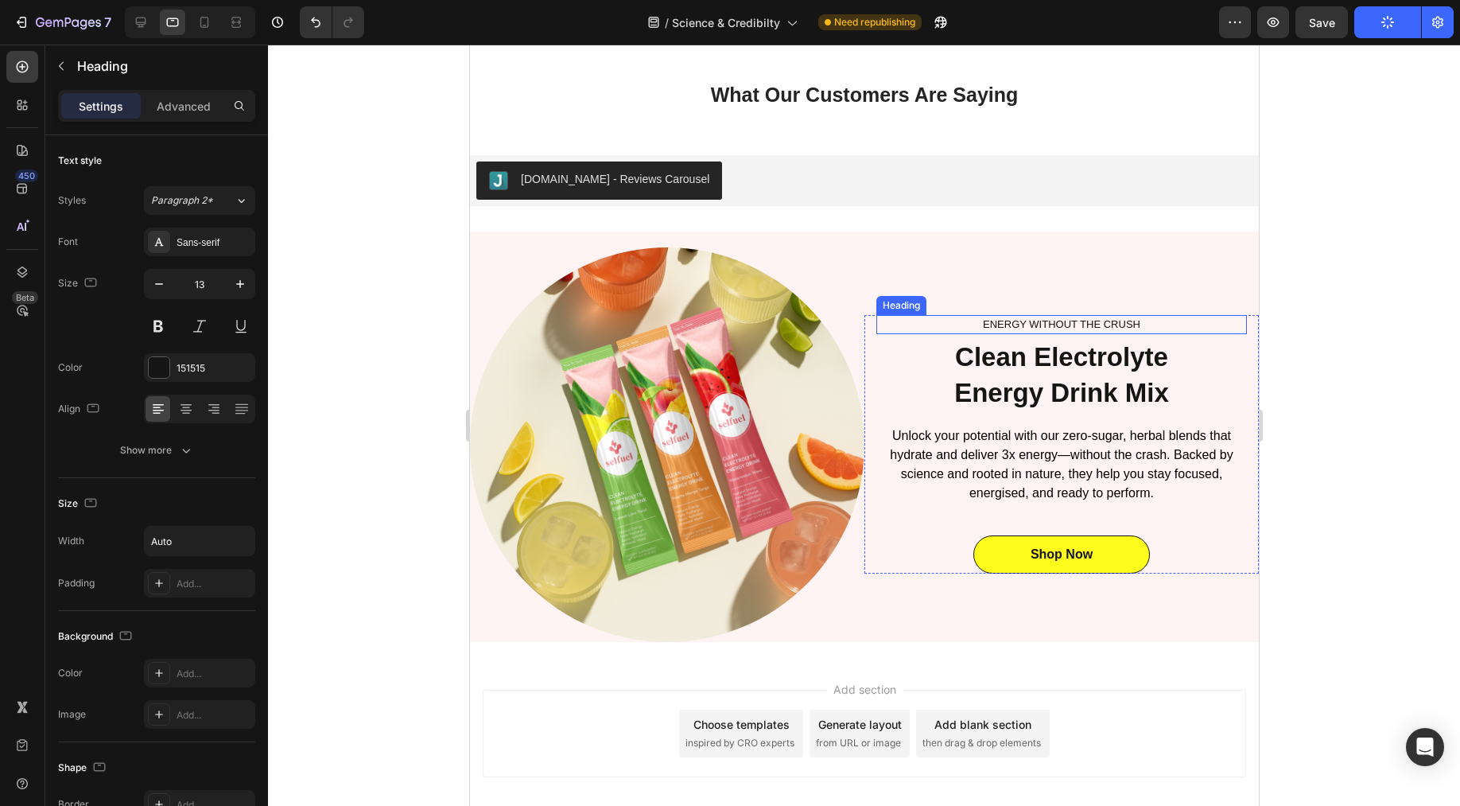
click at [1125, 321] on h2 "ENERGY WITHOUT THE CRUSH" at bounding box center [1061, 324] width 161 height 19
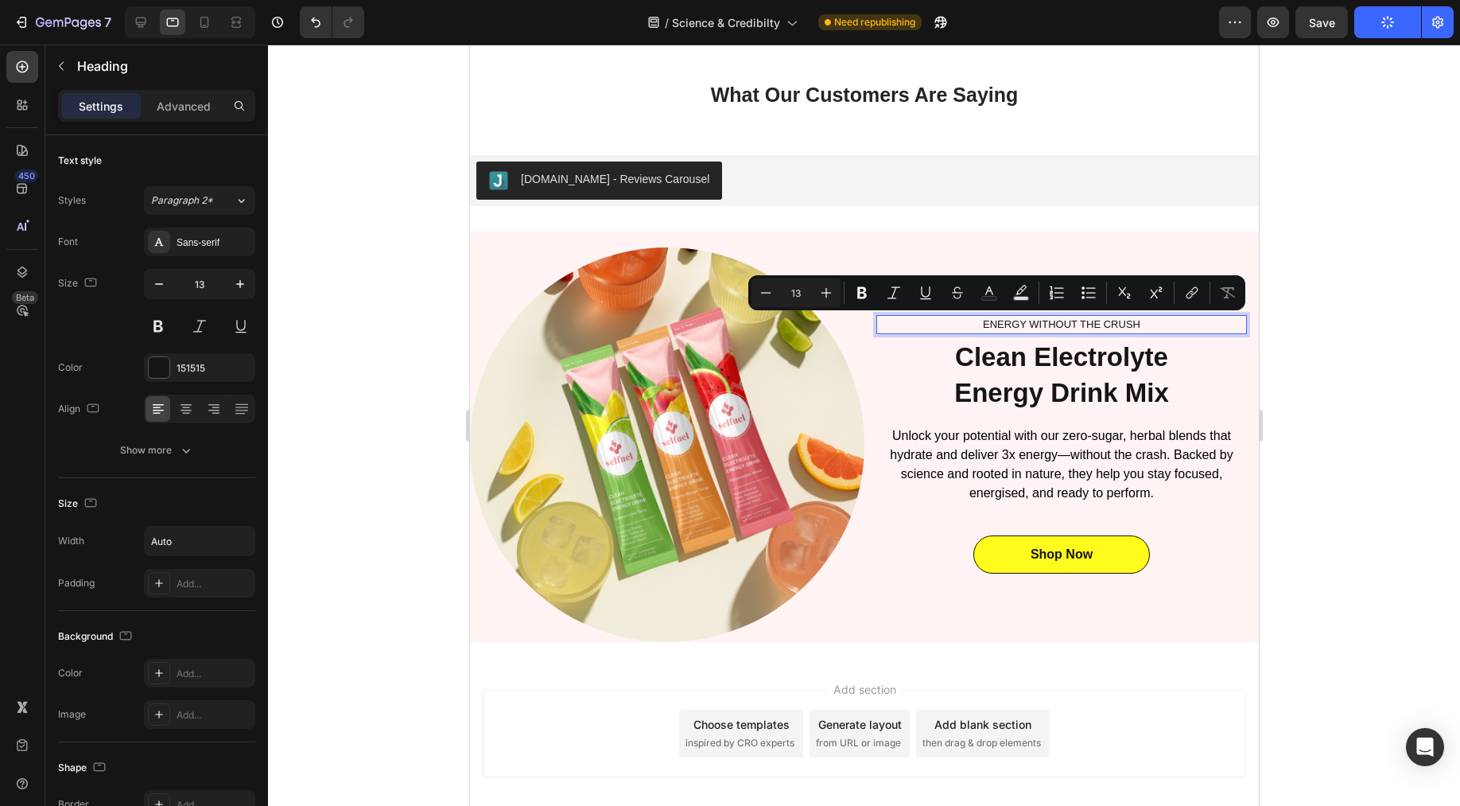
click at [1133, 322] on div "ENERGY WITHOUT THE CRUSH" at bounding box center [1061, 324] width 371 height 19
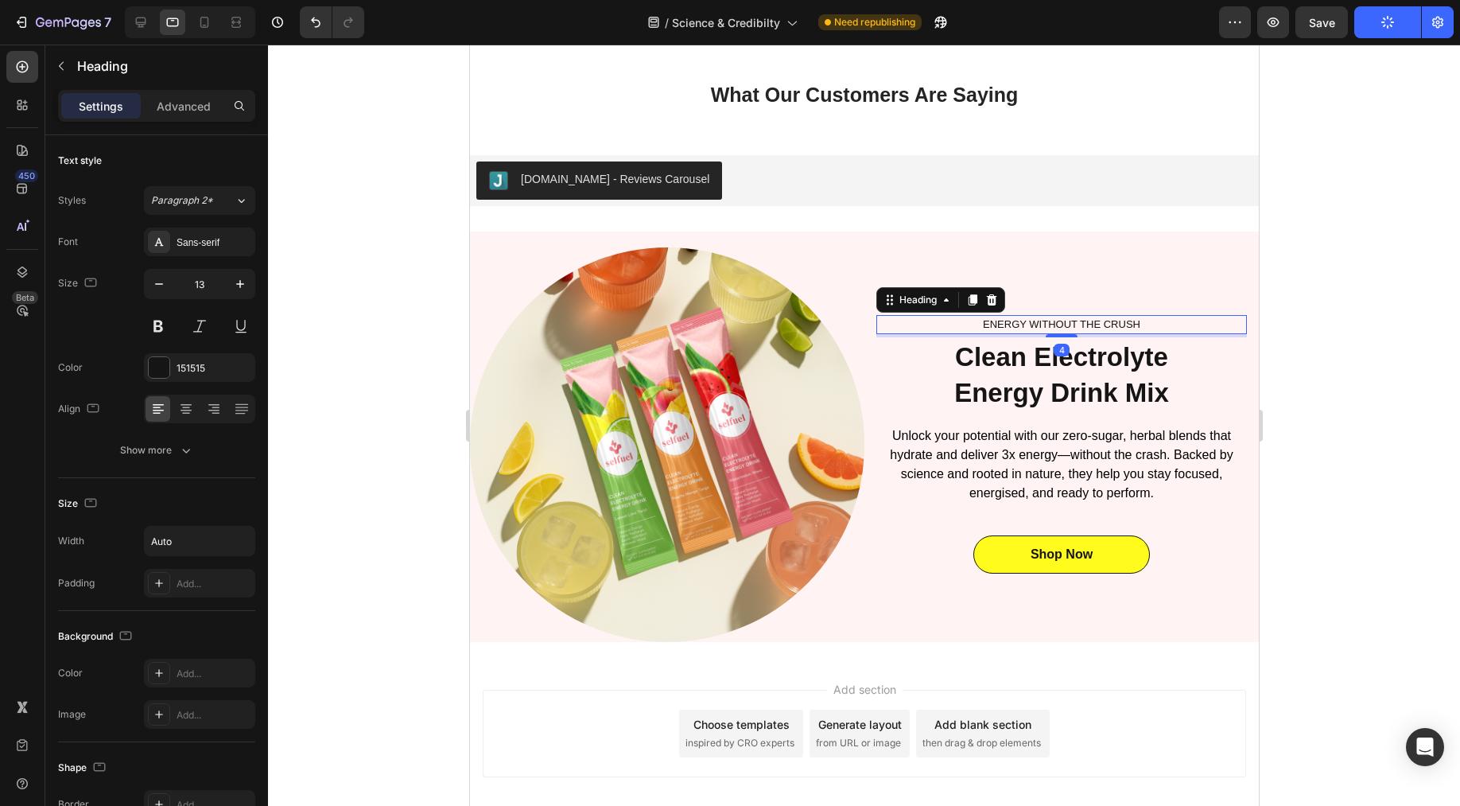
click at [1133, 322] on div "ENERGY WITHOUT THE CRUSH" at bounding box center [1061, 324] width 371 height 19
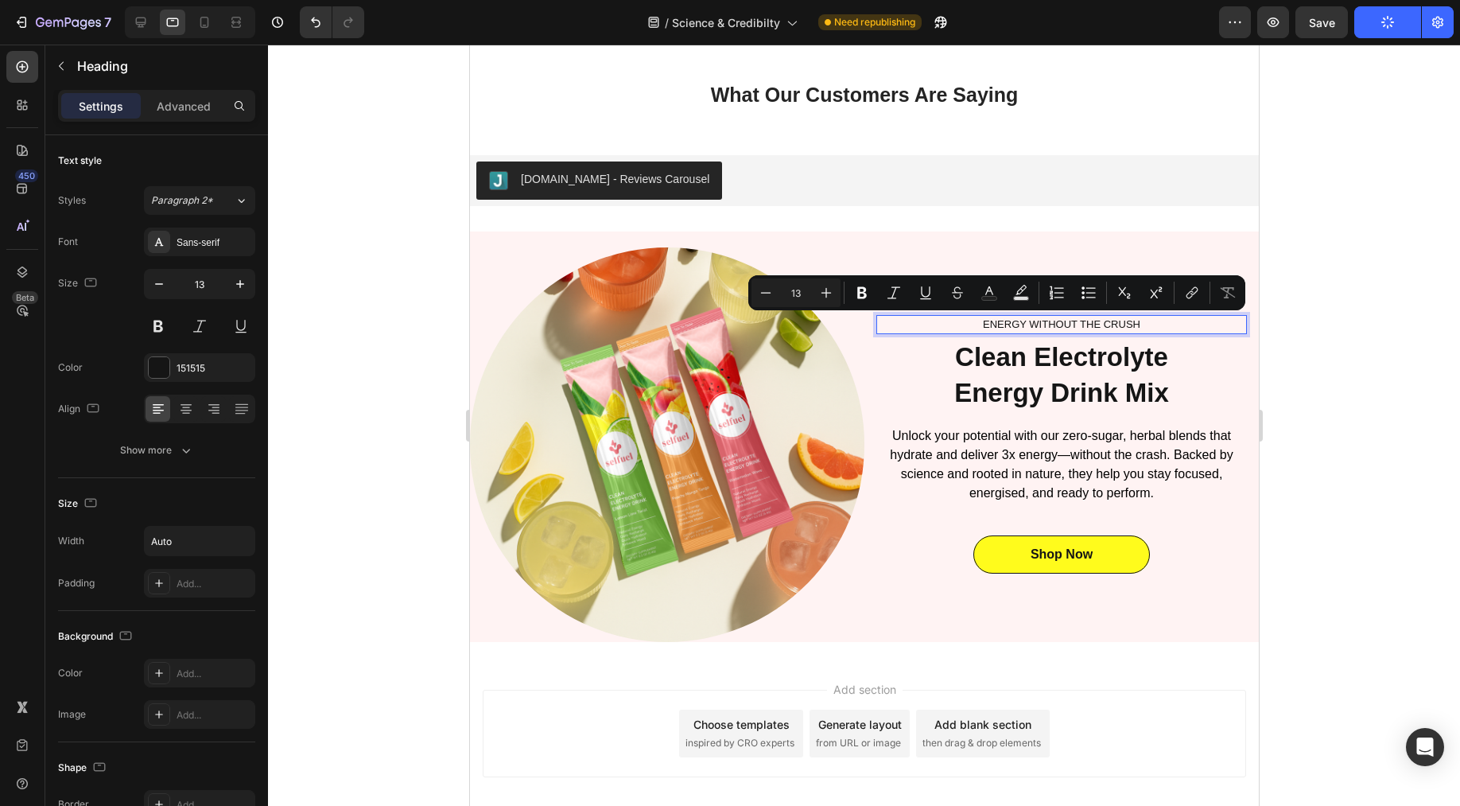
click at [1125, 322] on p "ENERGY WITHOUT THE CRUSH" at bounding box center [1060, 325] width 157 height 16
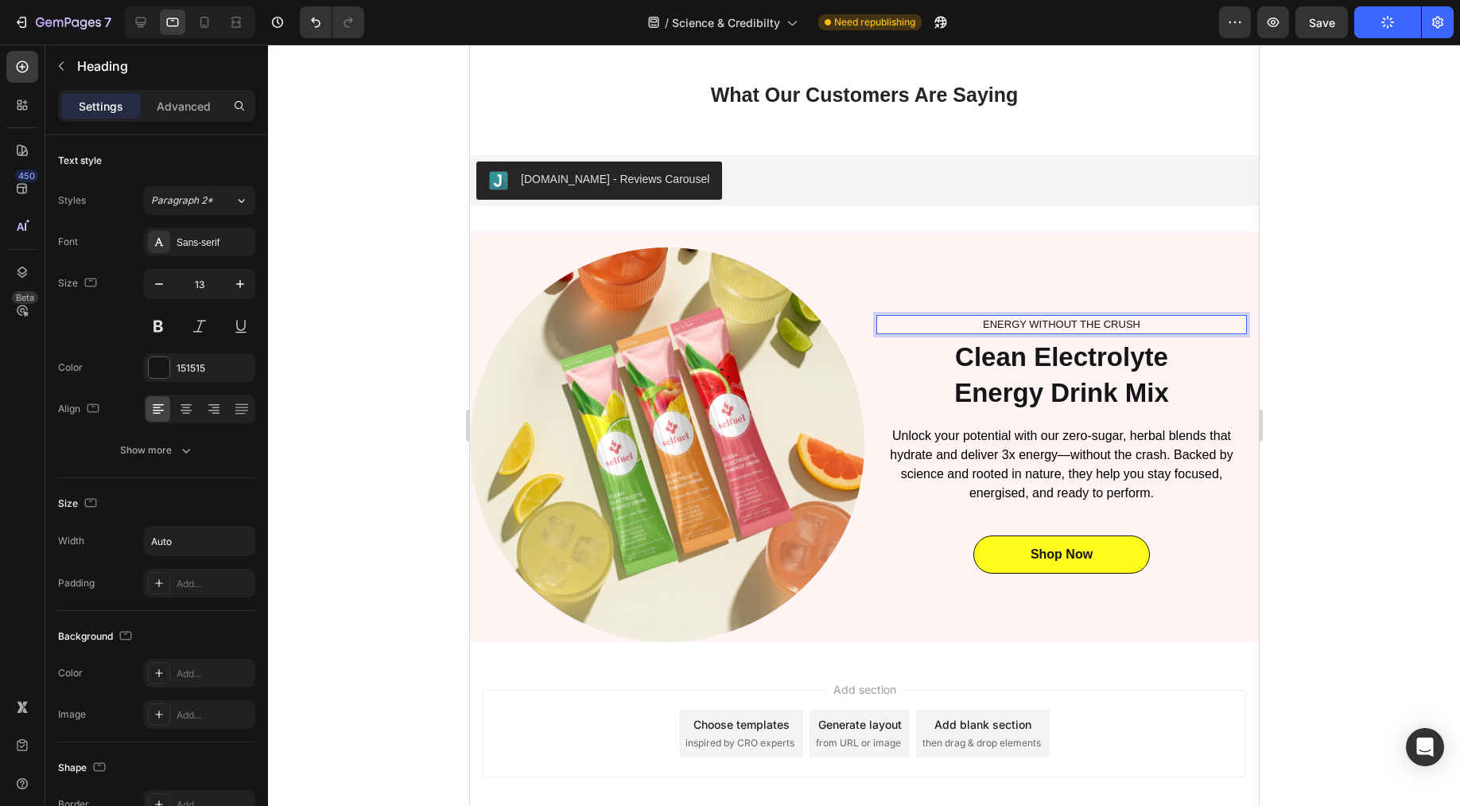
click at [1138, 322] on div "ENERGY WITHOUT THE CRUSH" at bounding box center [1061, 324] width 371 height 19
click at [1121, 323] on p "ENERGY WITHOUT THE CRUSH" at bounding box center [1060, 325] width 157 height 16
click at [1125, 322] on p "ENERGY WITHOUT THE CRUSH" at bounding box center [1060, 325] width 157 height 16
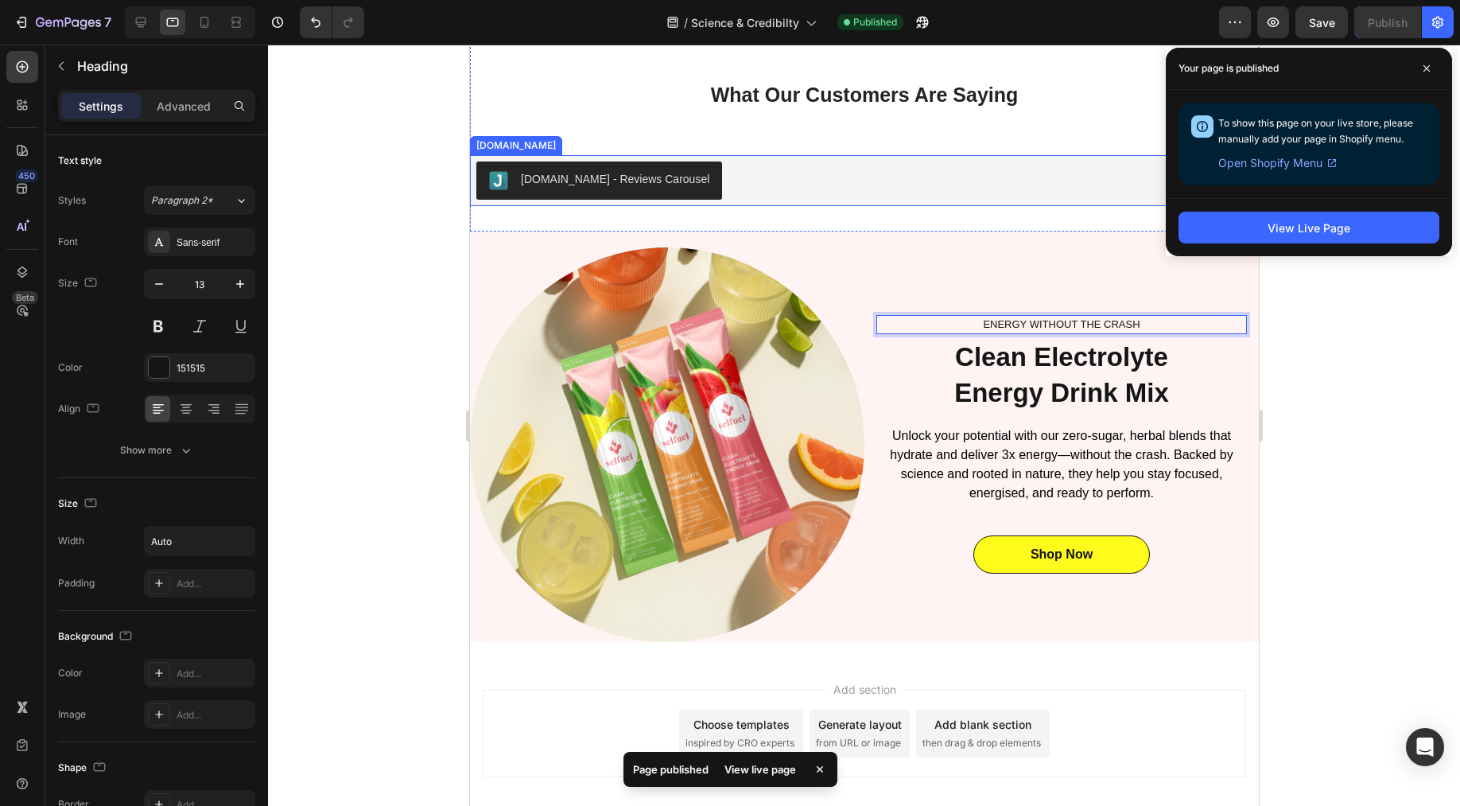
click at [980, 174] on div "[DOMAIN_NAME] - Reviews Carousel" at bounding box center [864, 180] width 776 height 38
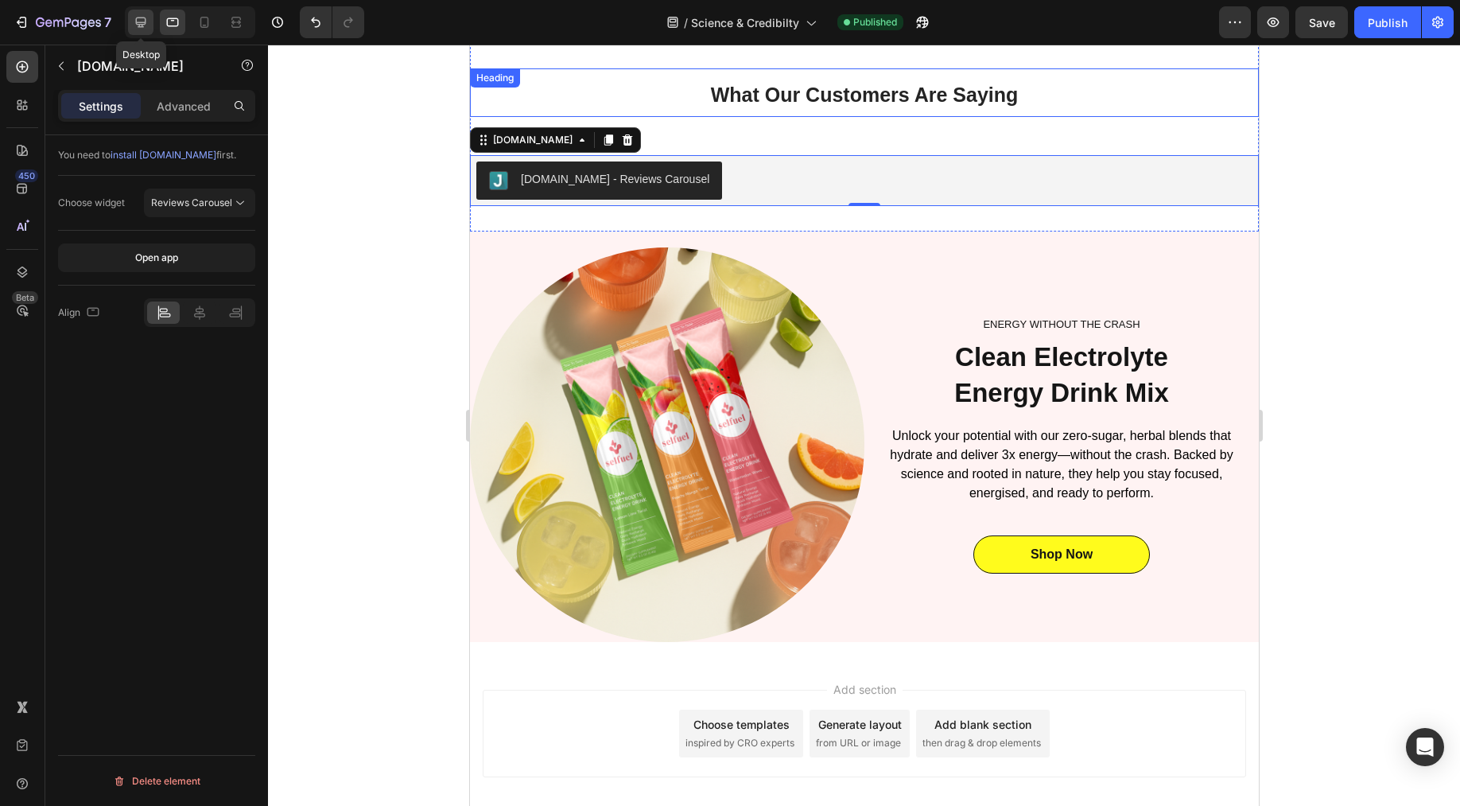
click at [139, 18] on icon at bounding box center [141, 22] width 16 height 16
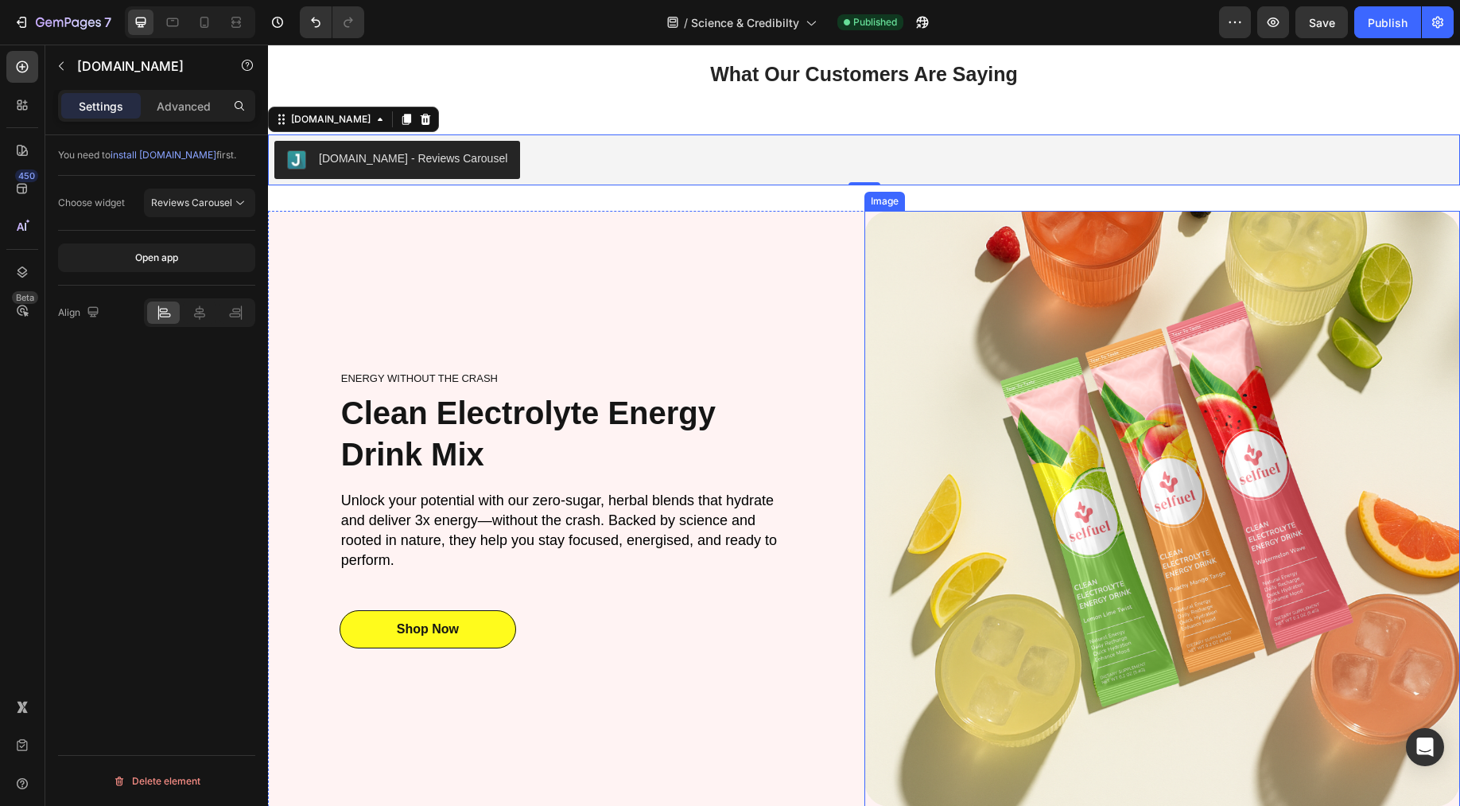
scroll to position [3184, 0]
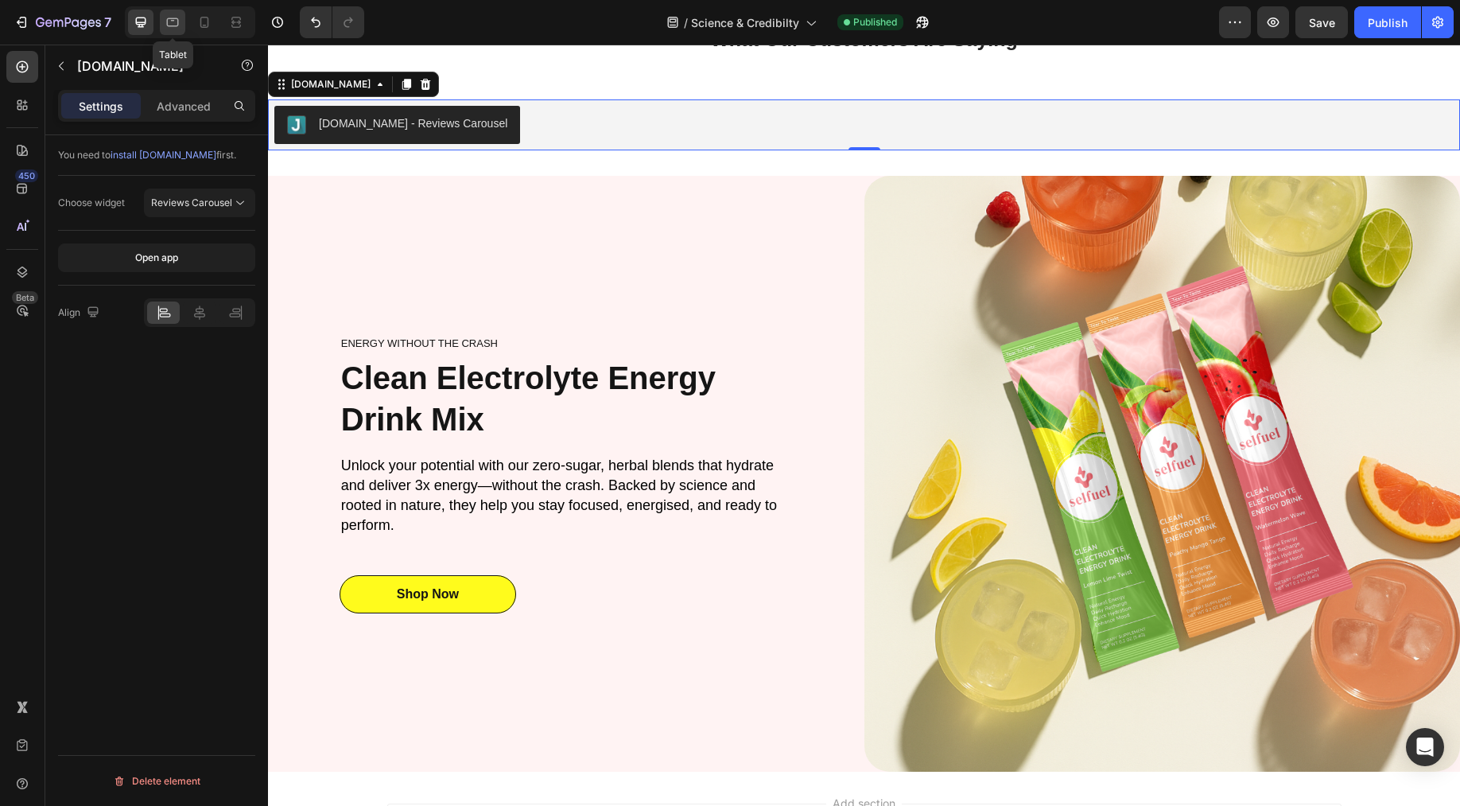
click at [181, 31] on div at bounding box center [172, 22] width 25 height 25
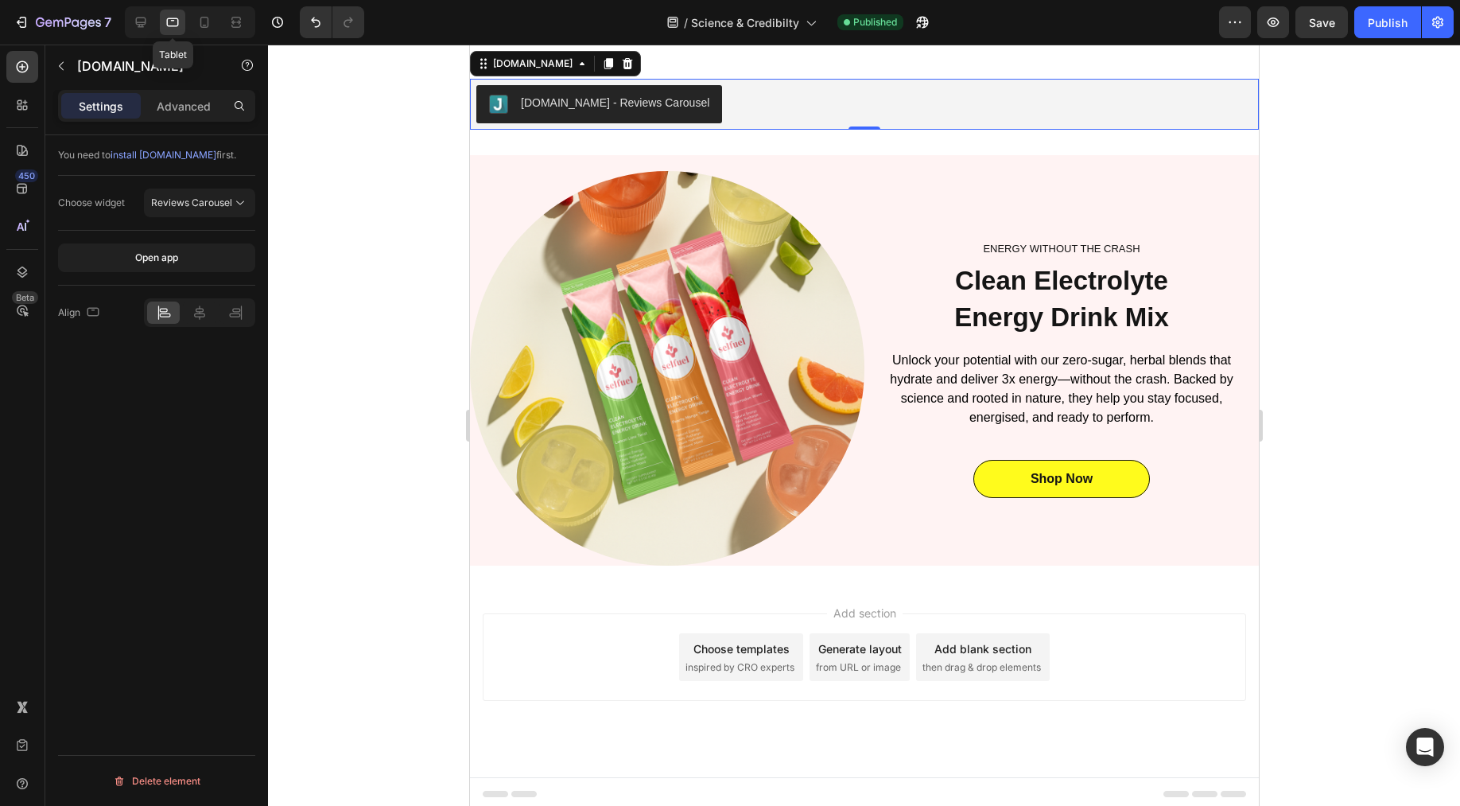
scroll to position [3073, 0]
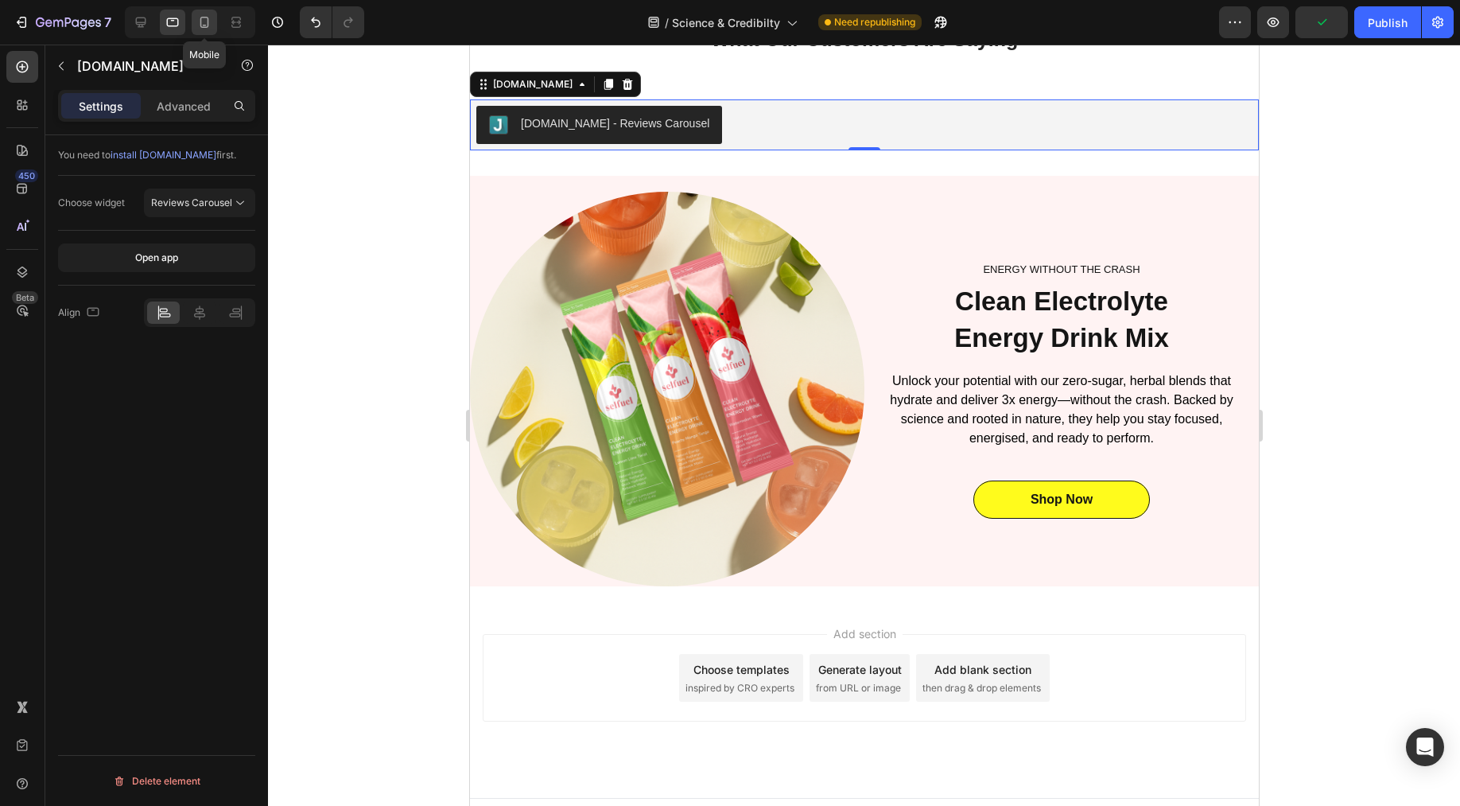
click at [201, 22] on icon at bounding box center [204, 22] width 9 height 11
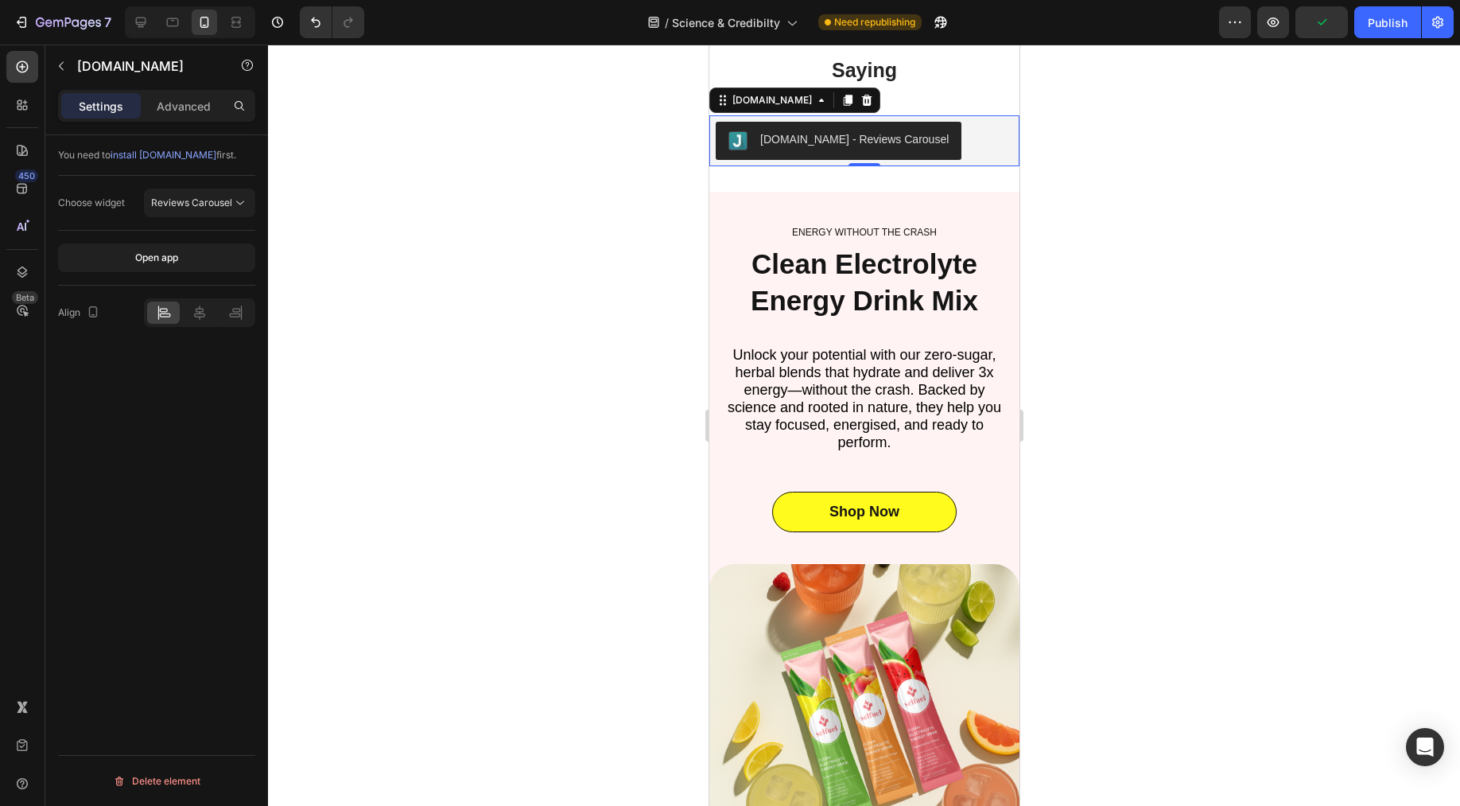
scroll to position [3697, 0]
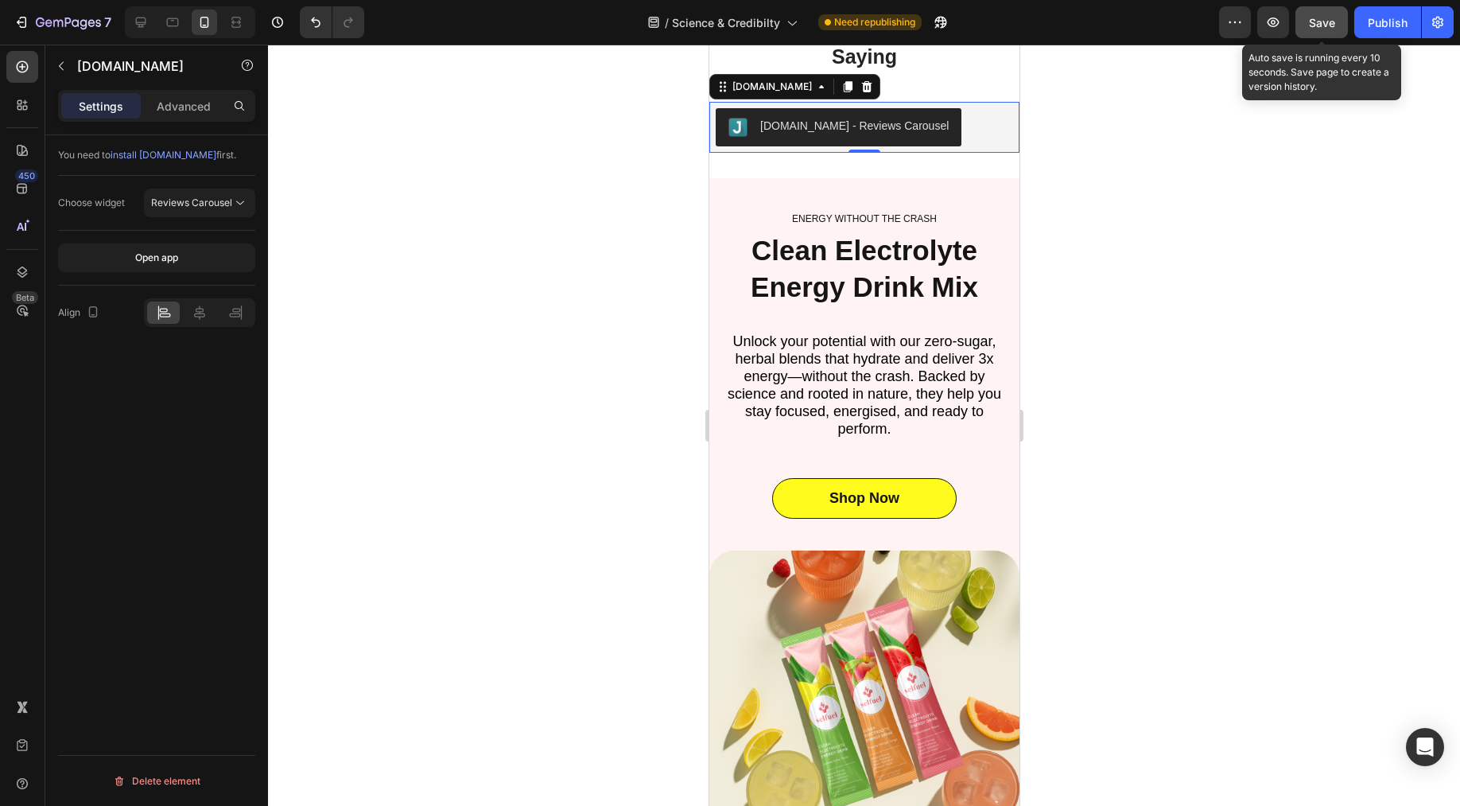
click at [1304, 28] on button "Save" at bounding box center [1322, 22] width 52 height 32
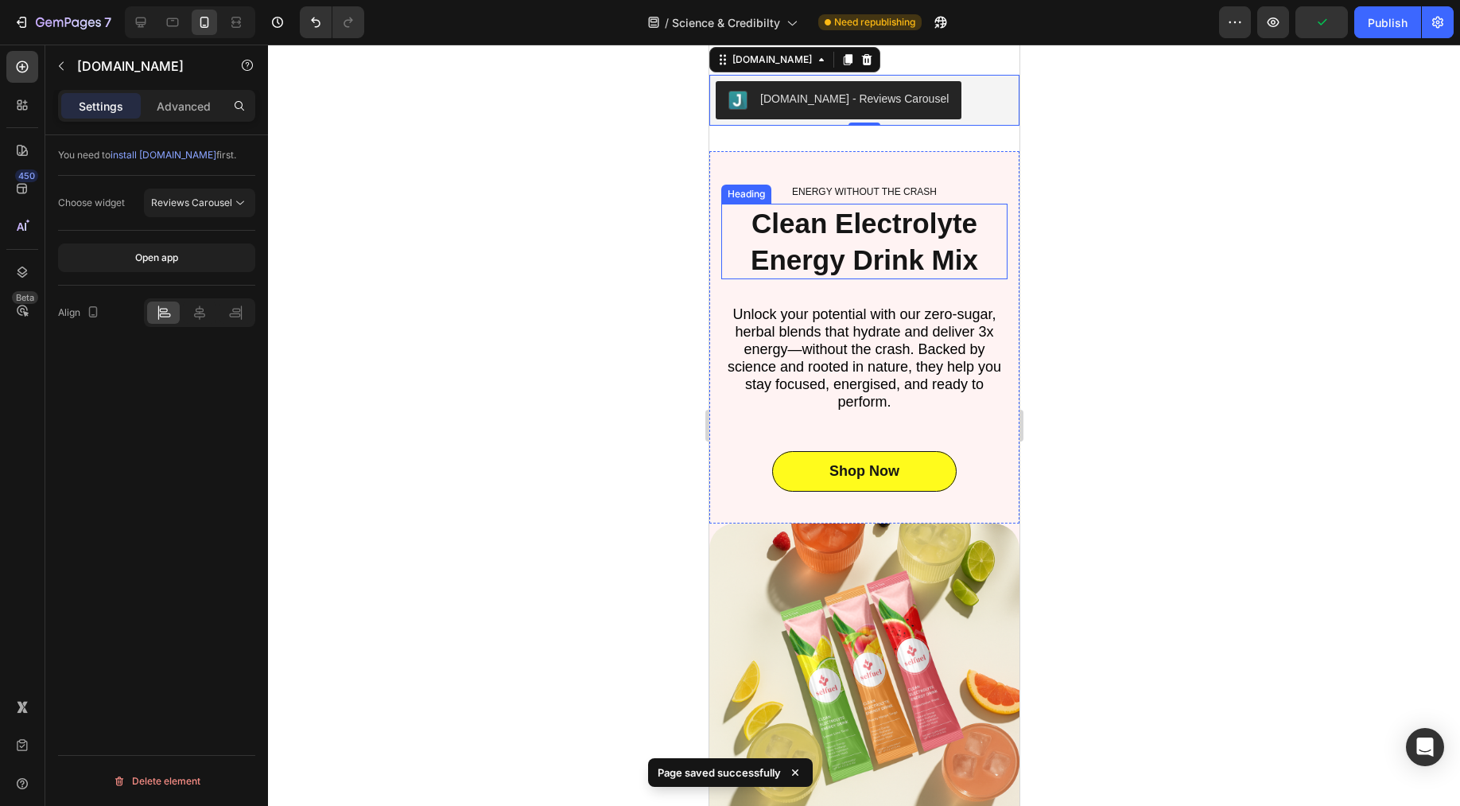
scroll to position [3725, 0]
click at [1385, 31] on button "Publish" at bounding box center [1387, 22] width 67 height 32
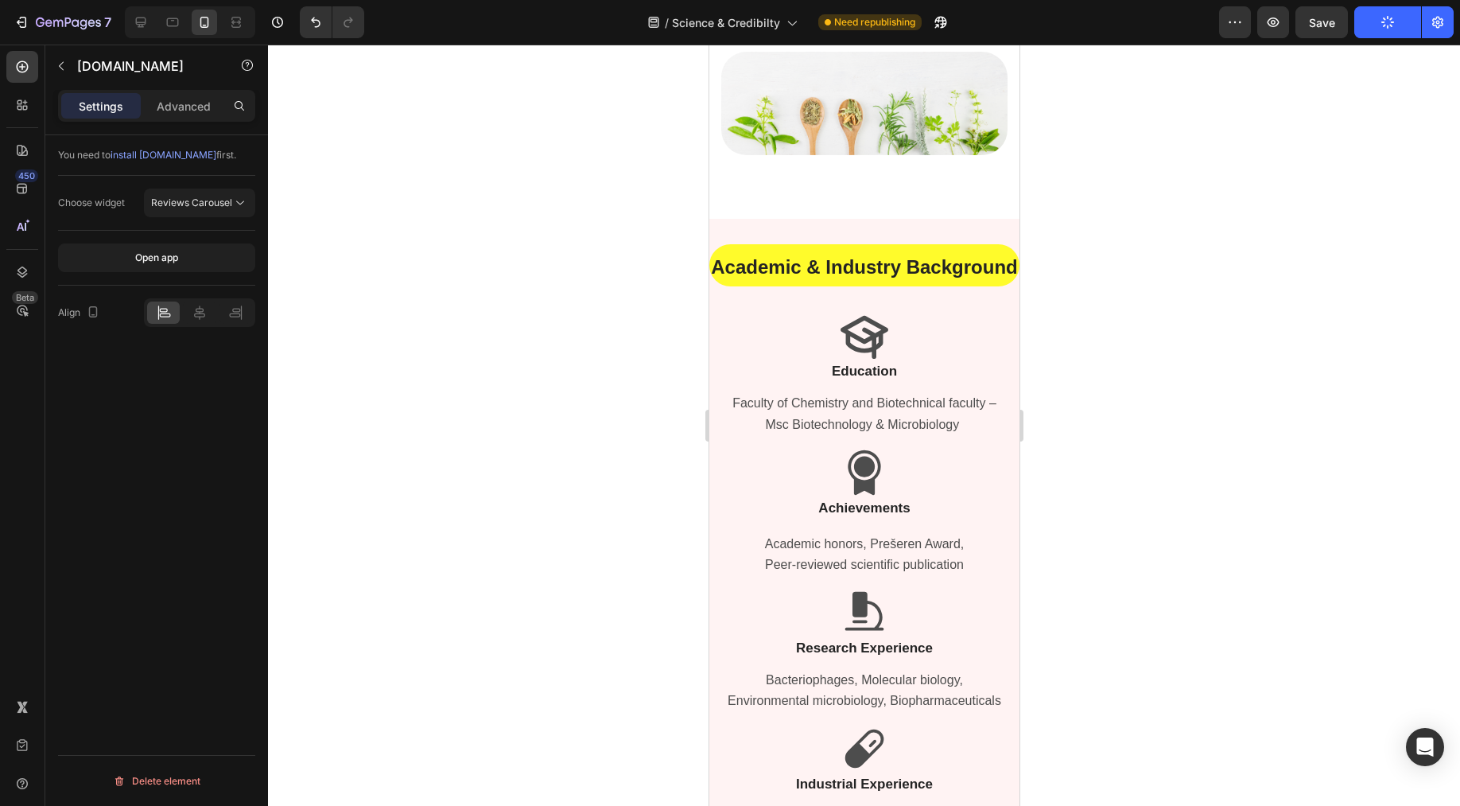
scroll to position [1149, 0]
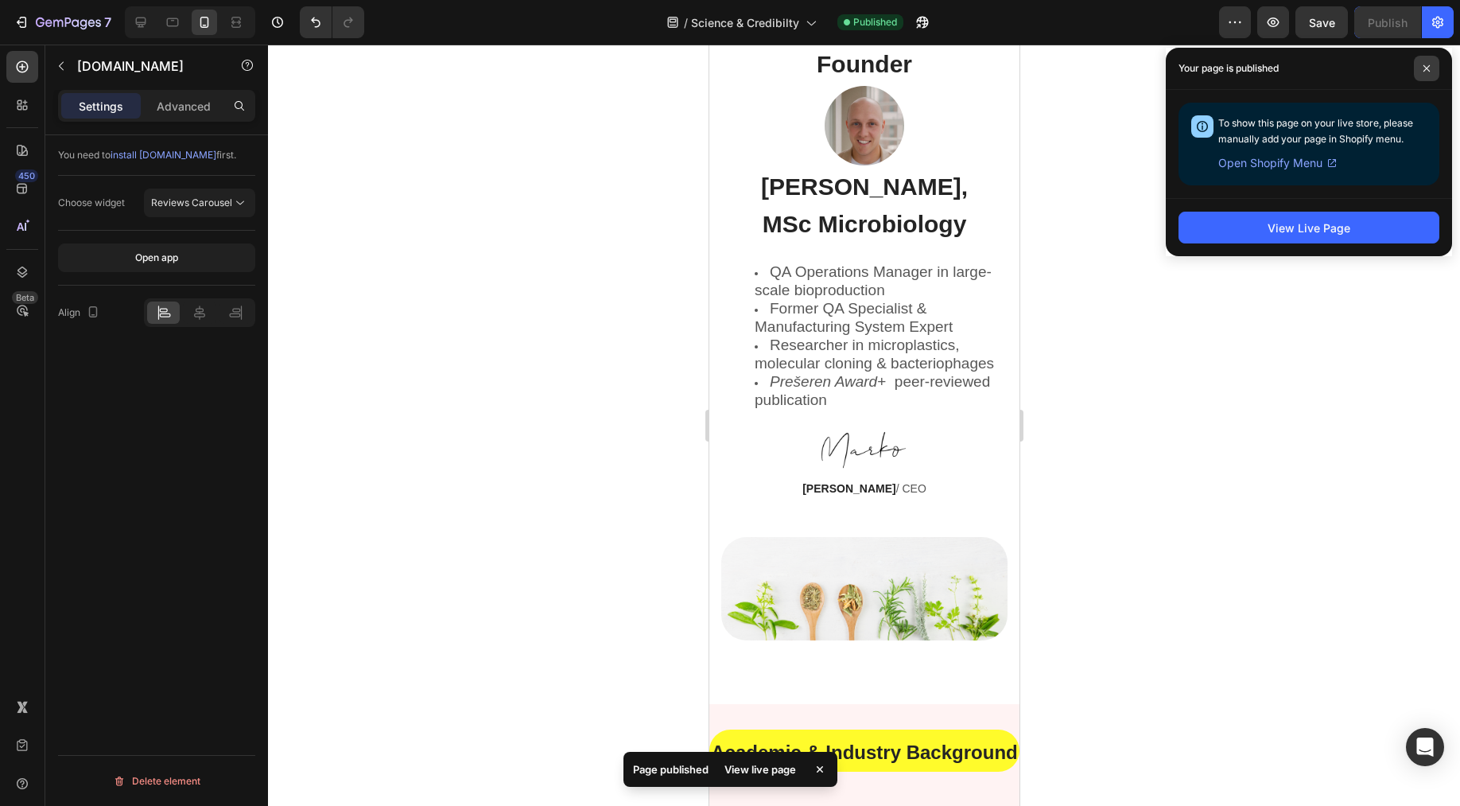
click at [1423, 73] on span at bounding box center [1426, 68] width 25 height 25
